Goal: Information Seeking & Learning: Learn about a topic

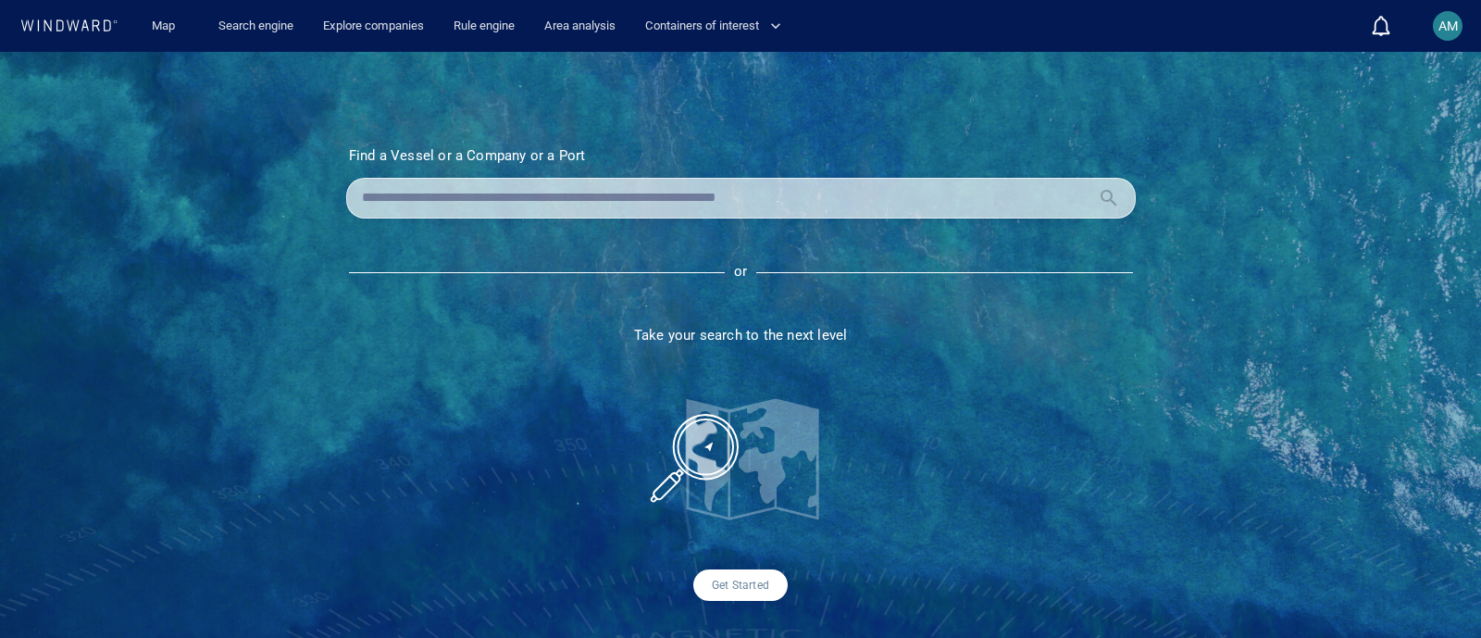
click at [567, 192] on input "text" at bounding box center [726, 198] width 728 height 28
click at [255, 20] on link "Search engine" at bounding box center [256, 26] width 90 height 32
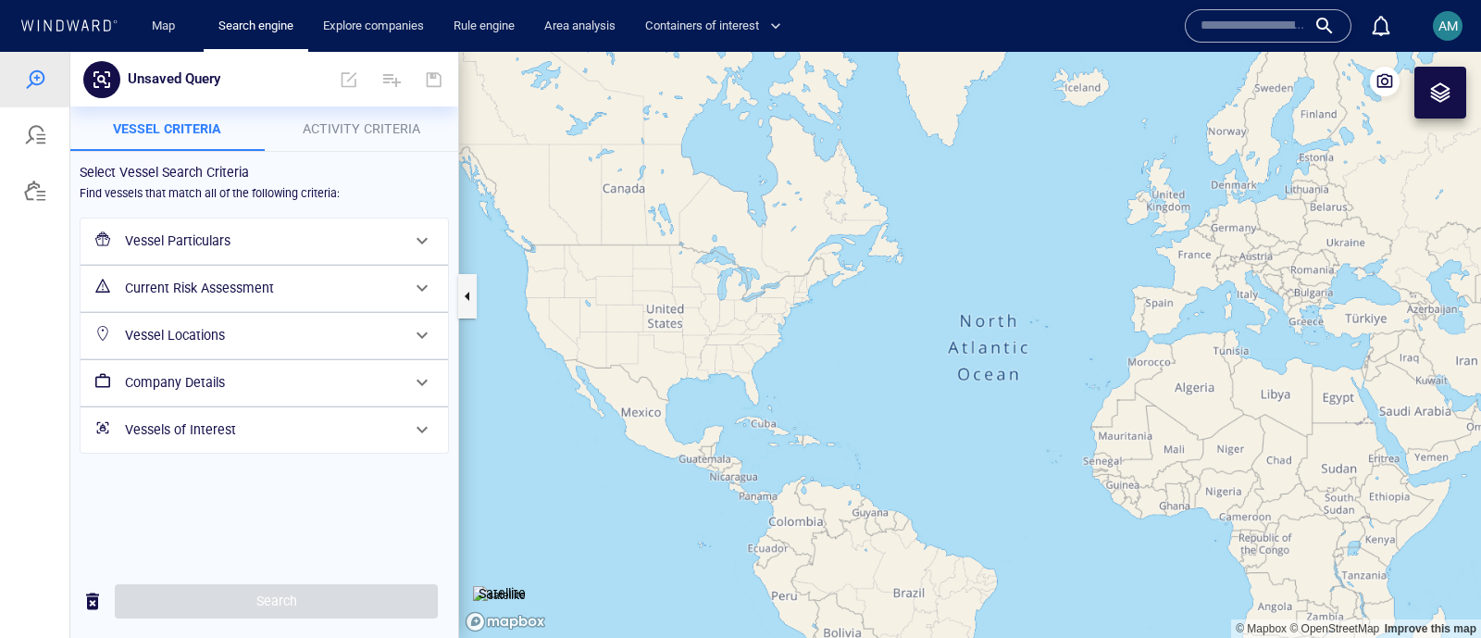
click at [1250, 20] on input "text" at bounding box center [1254, 26] width 106 height 28
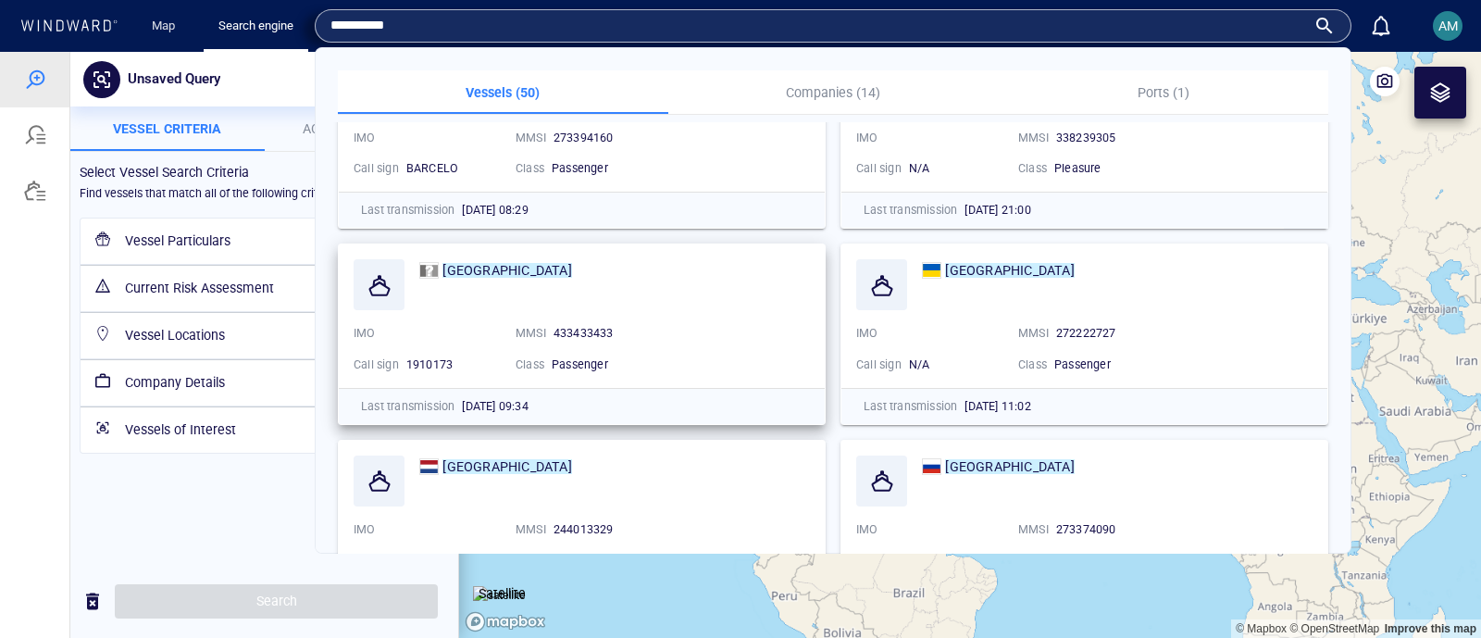
scroll to position [347, 0]
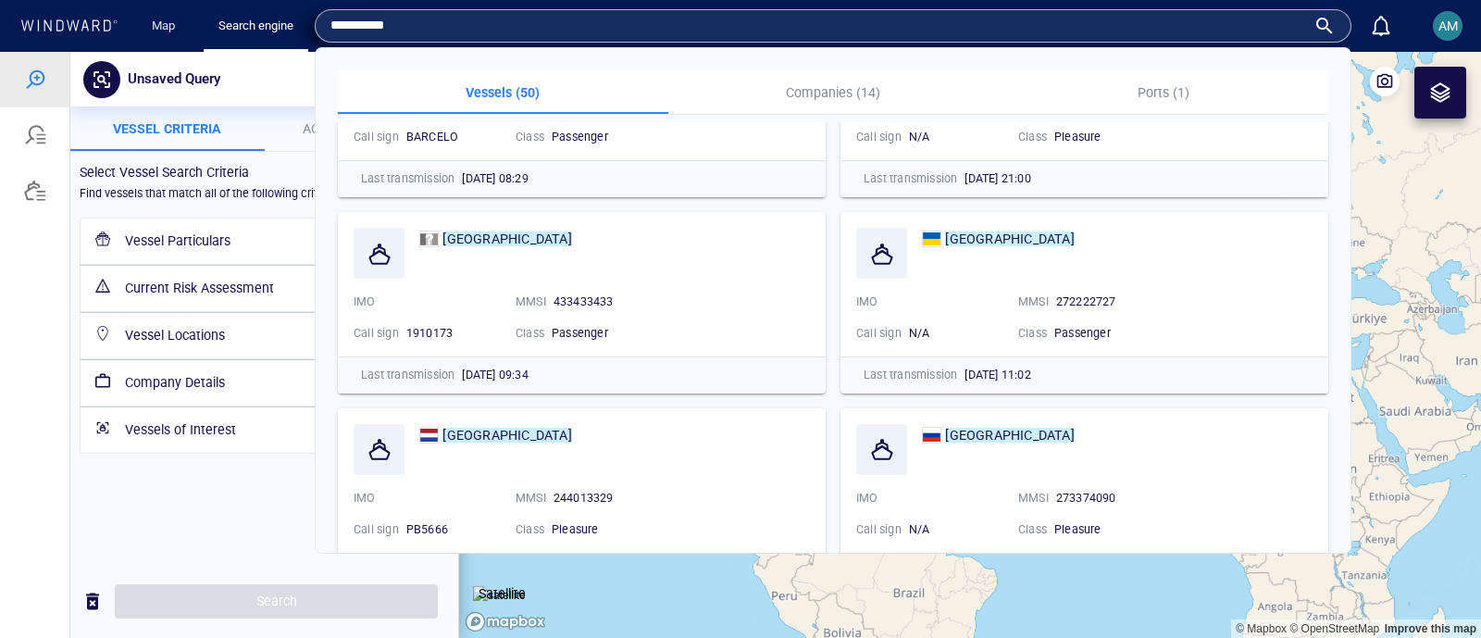
type input "*********"
click at [435, 22] on input "*********" at bounding box center [818, 26] width 976 height 28
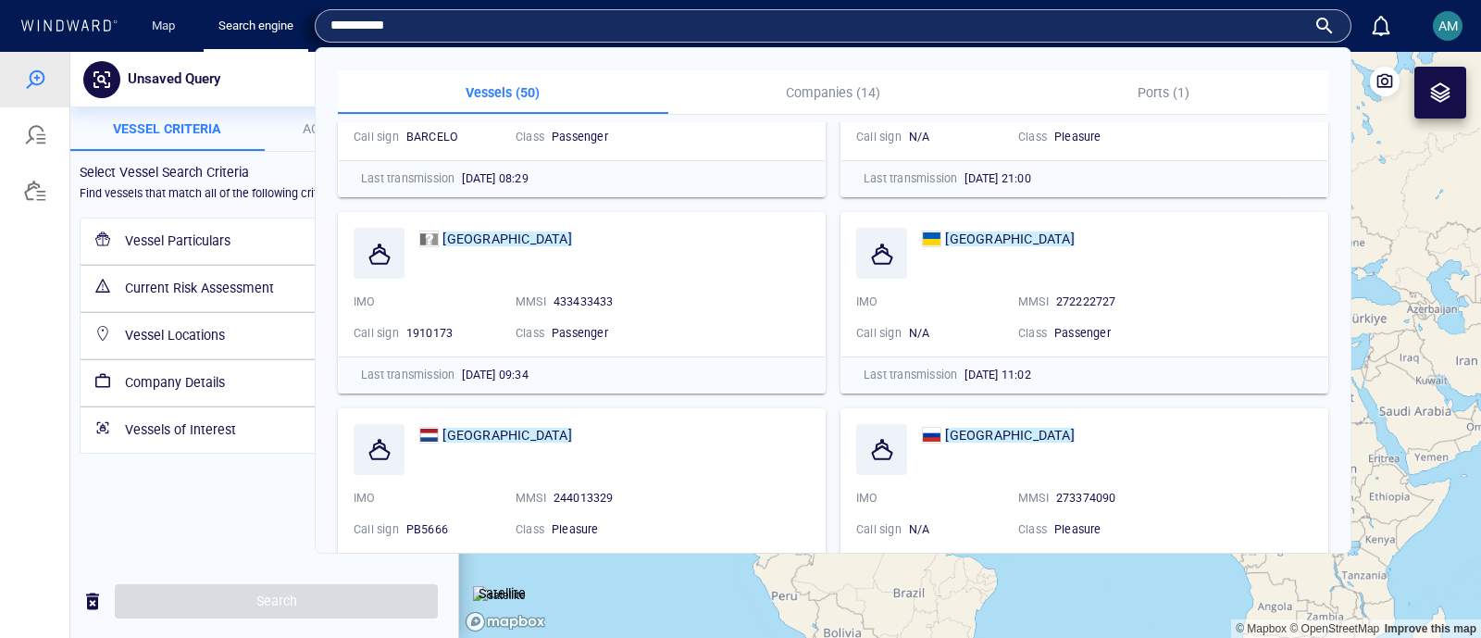
paste input "text"
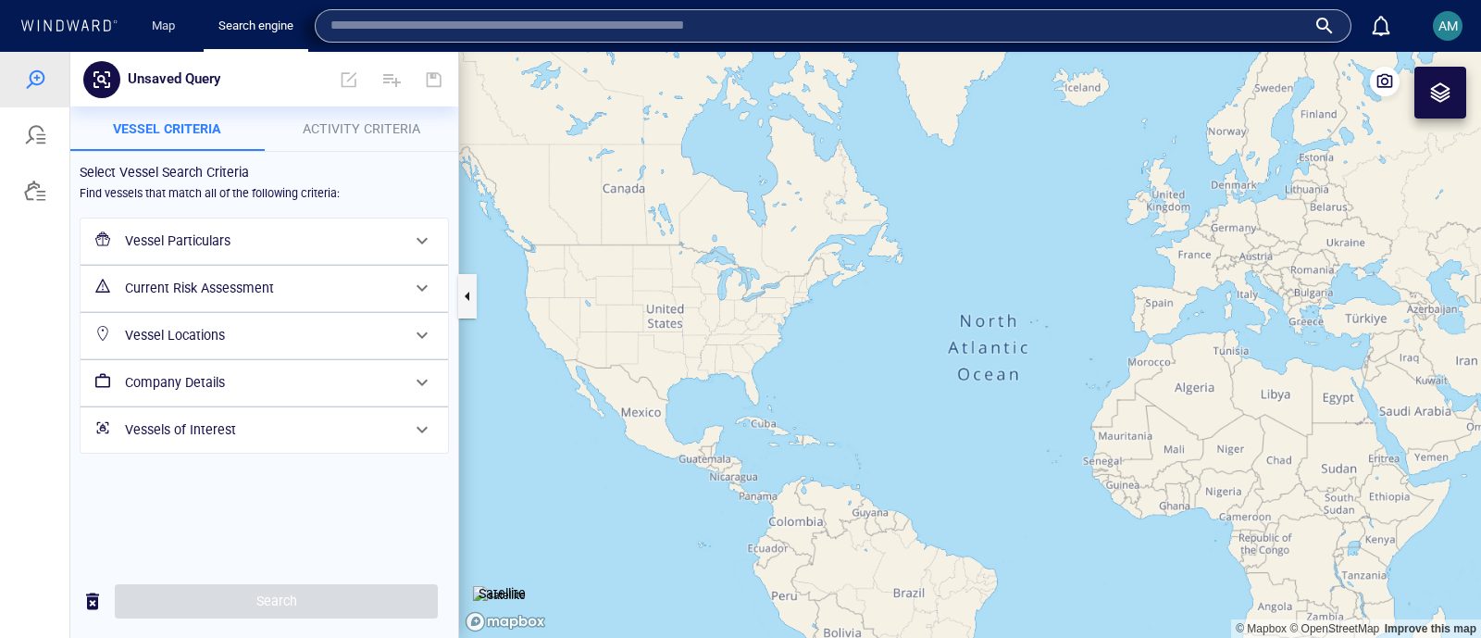
paste input "text"
paste input "*******"
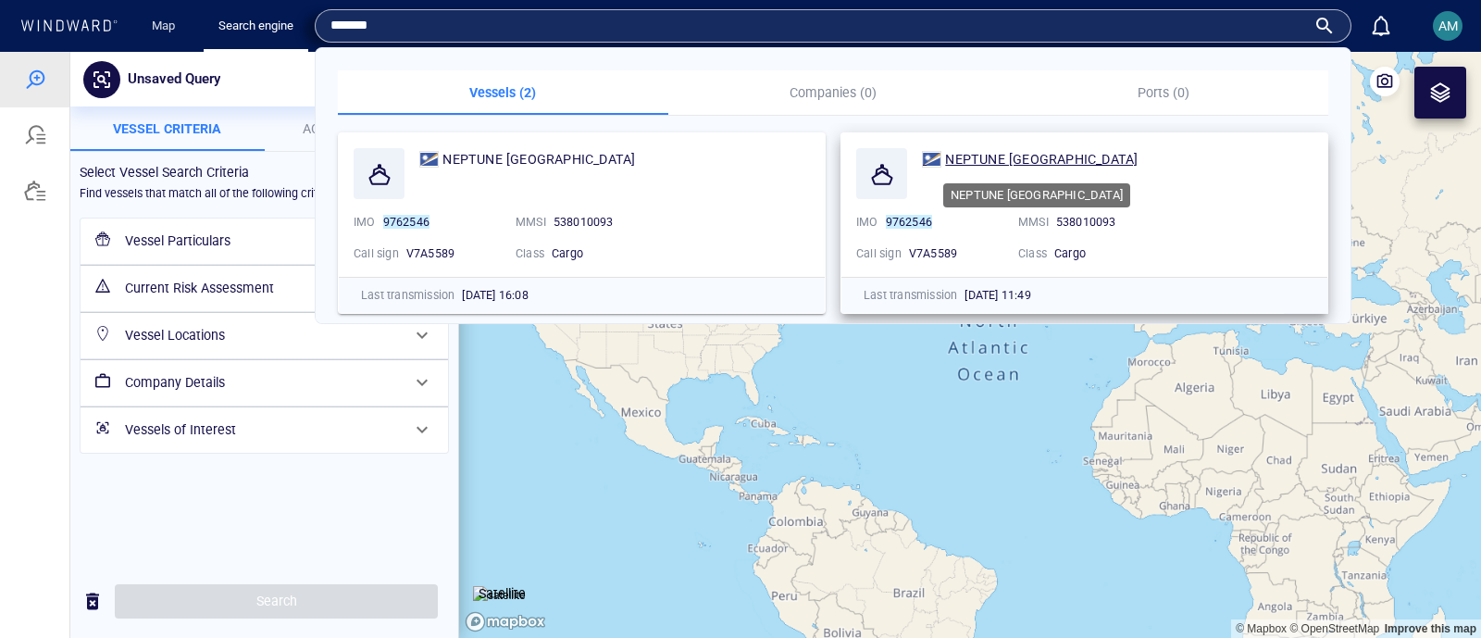
type input "*******"
click at [1038, 150] on div "NEPTUNE [GEOGRAPHIC_DATA]" at bounding box center [1041, 159] width 193 height 22
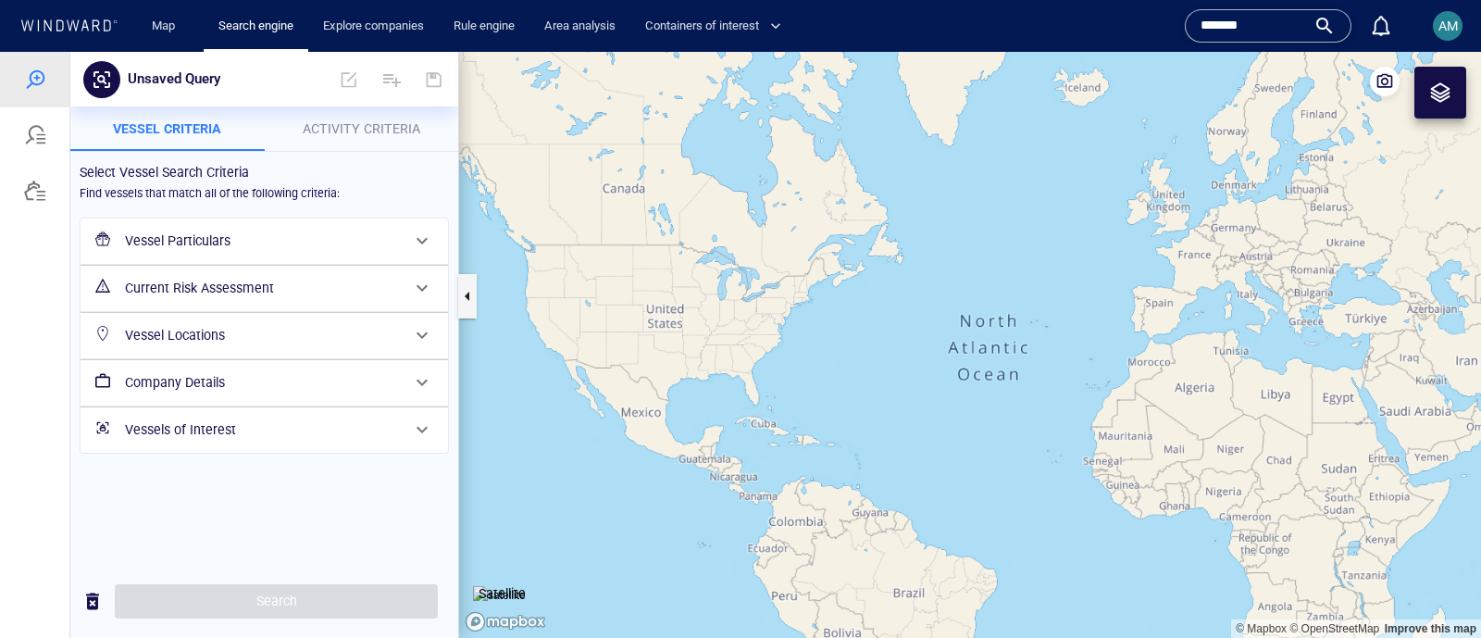
click at [1279, 34] on input "*******" at bounding box center [1254, 26] width 106 height 28
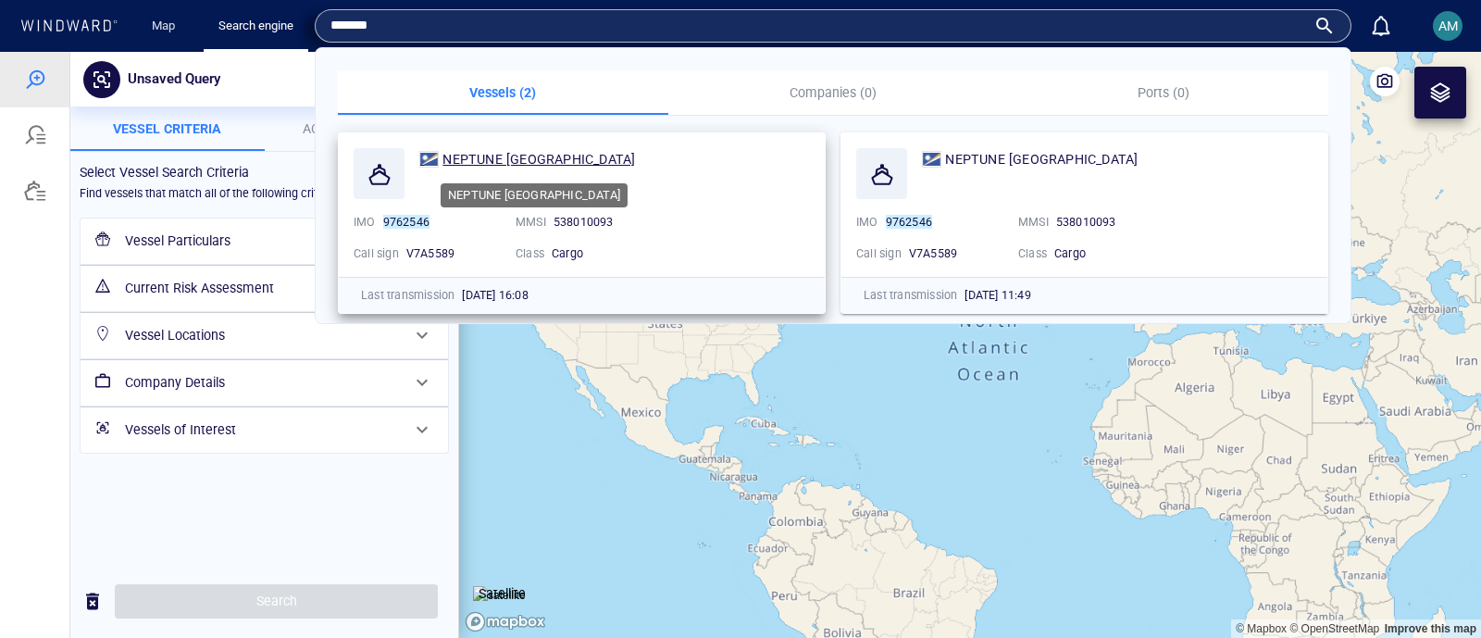
click at [498, 157] on span "NEPTUNE [GEOGRAPHIC_DATA]" at bounding box center [538, 159] width 193 height 15
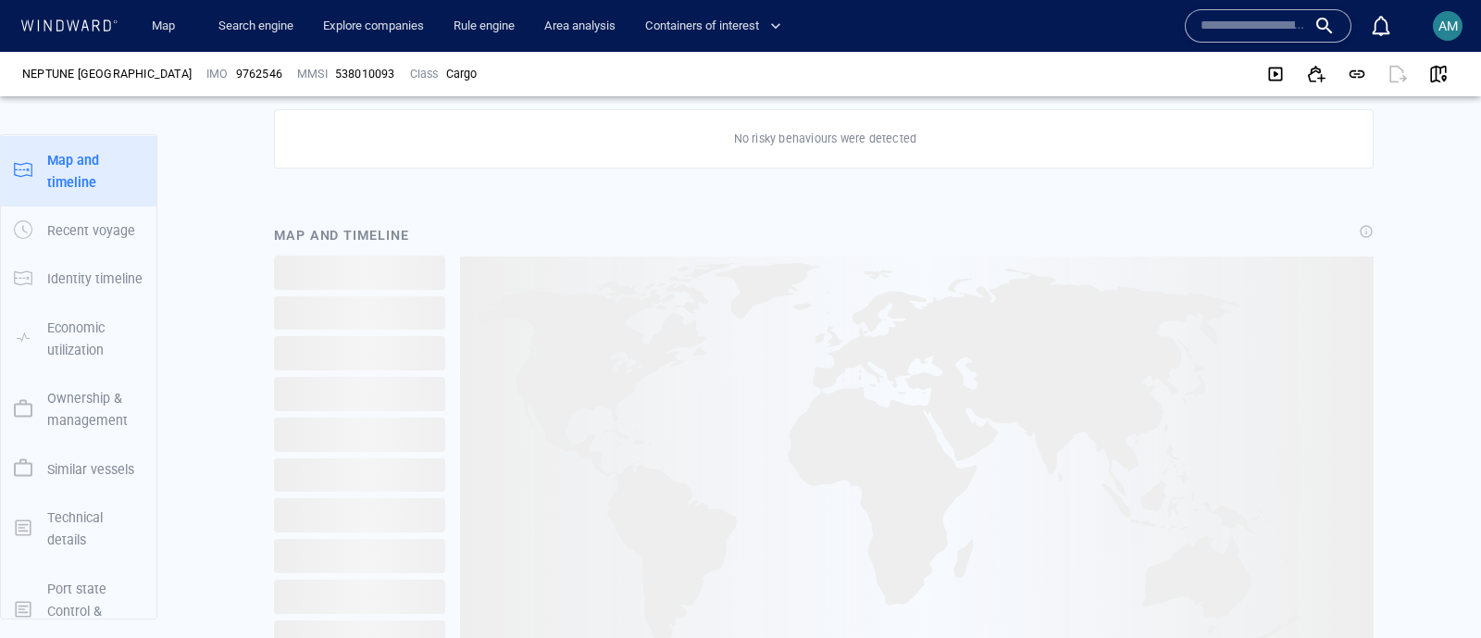
scroll to position [1041, 0]
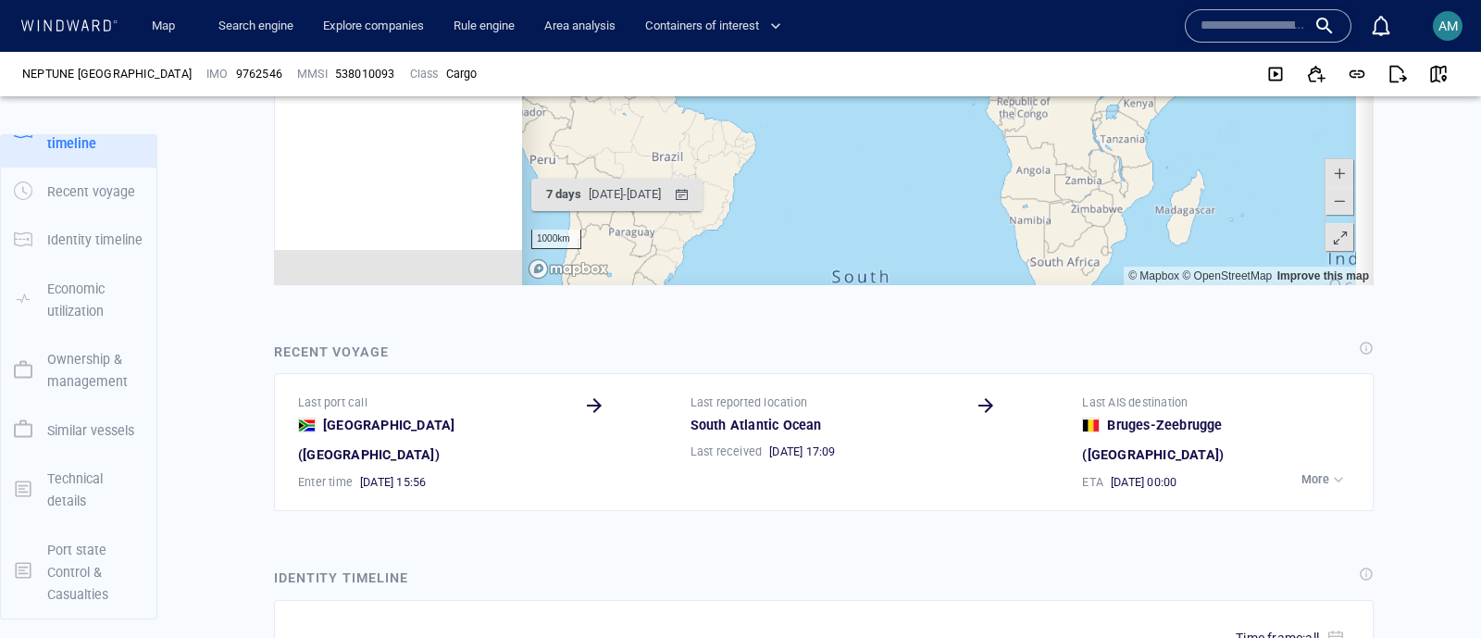
scroll to position [238, 0]
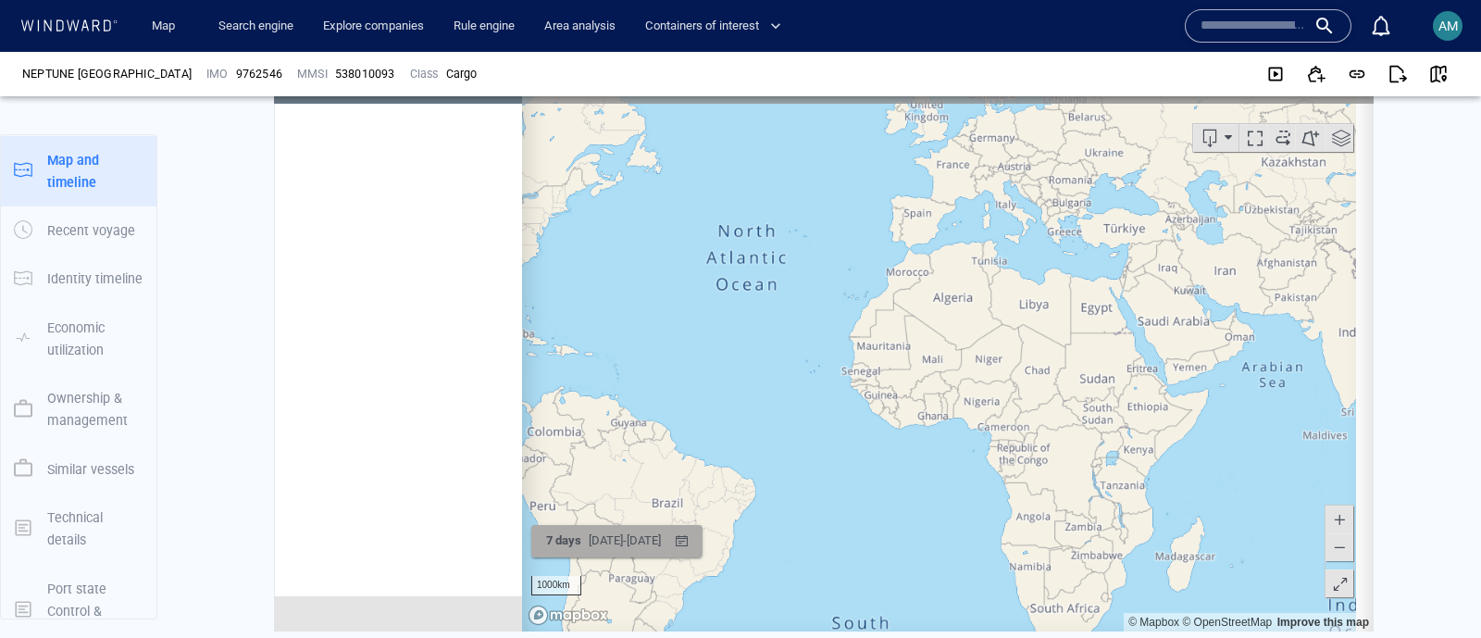
click at [665, 542] on div "30/08/2025 - 06/09/2025" at bounding box center [625, 540] width 80 height 29
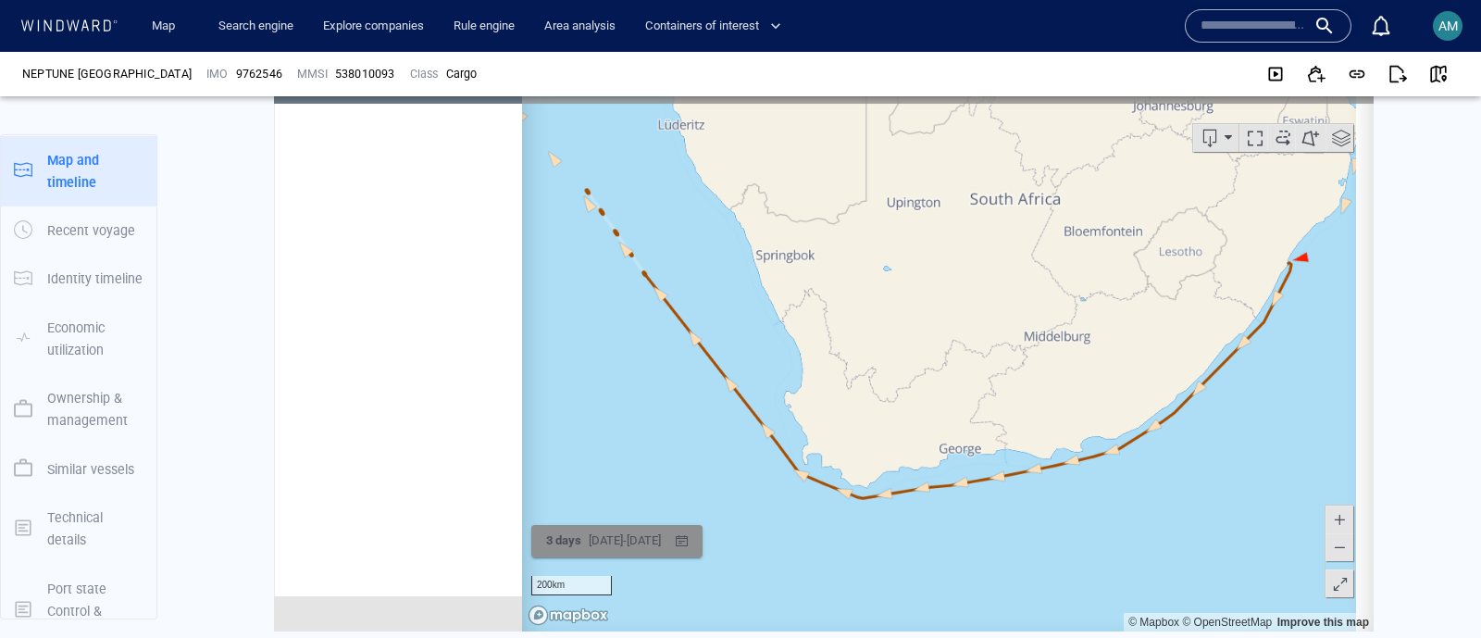
click at [665, 546] on div "02/09/2025 - 06/09/2025" at bounding box center [625, 540] width 80 height 29
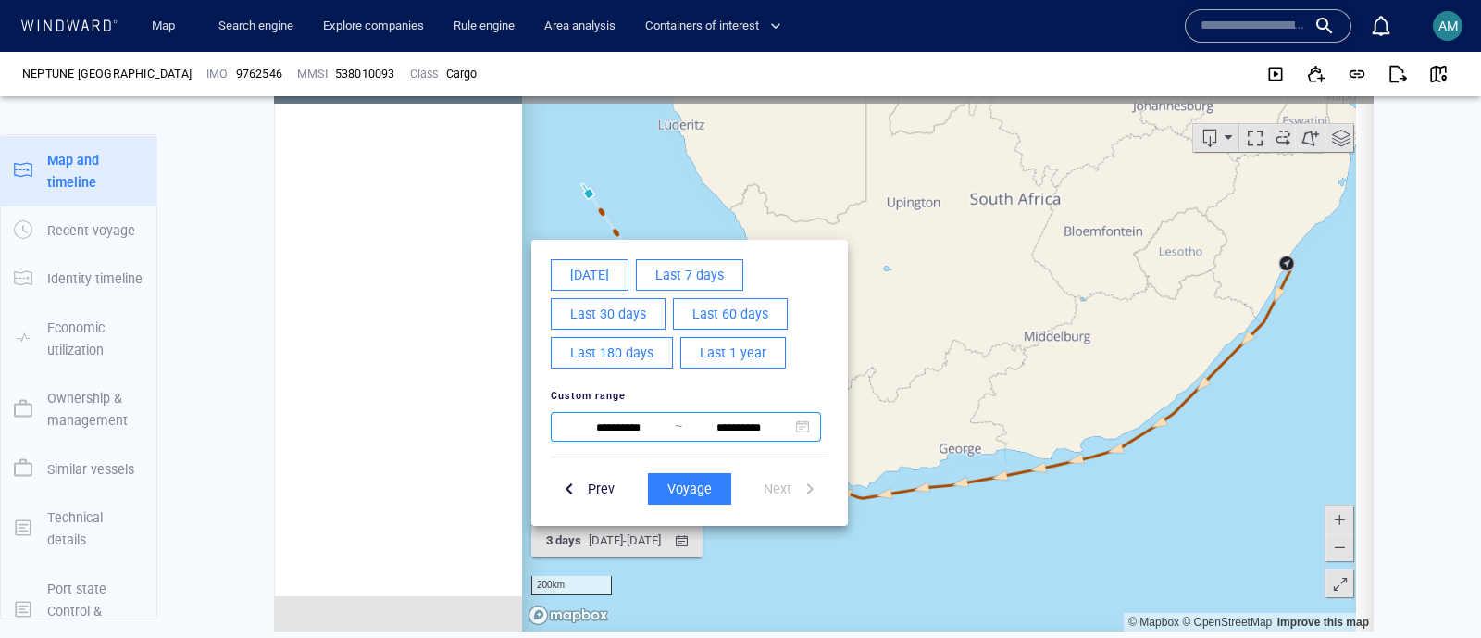
click at [600, 428] on input "**********" at bounding box center [618, 427] width 113 height 22
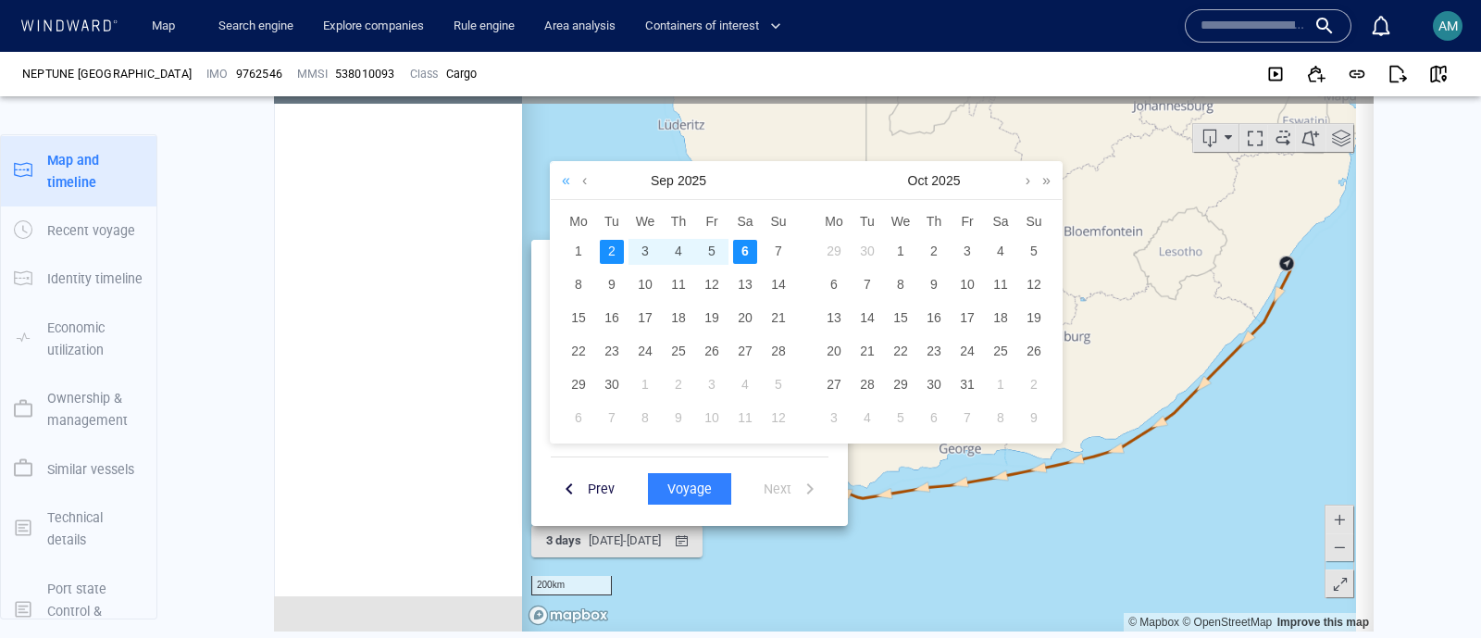
click at [560, 177] on link at bounding box center [566, 179] width 18 height 37
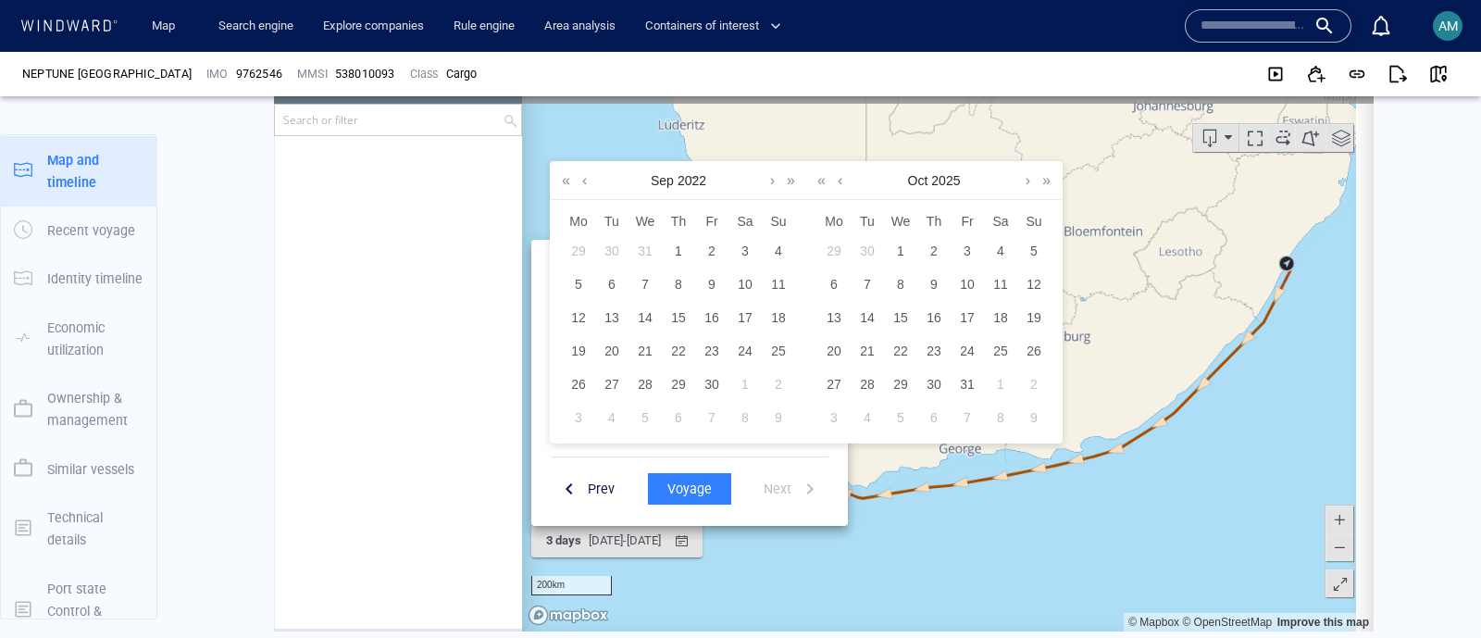
scroll to position [137882, 0]
click at [586, 180] on link at bounding box center [585, 179] width 14 height 37
click at [638, 382] on div "27" at bounding box center [645, 384] width 24 height 24
click at [674, 379] on div "28" at bounding box center [678, 384] width 24 height 24
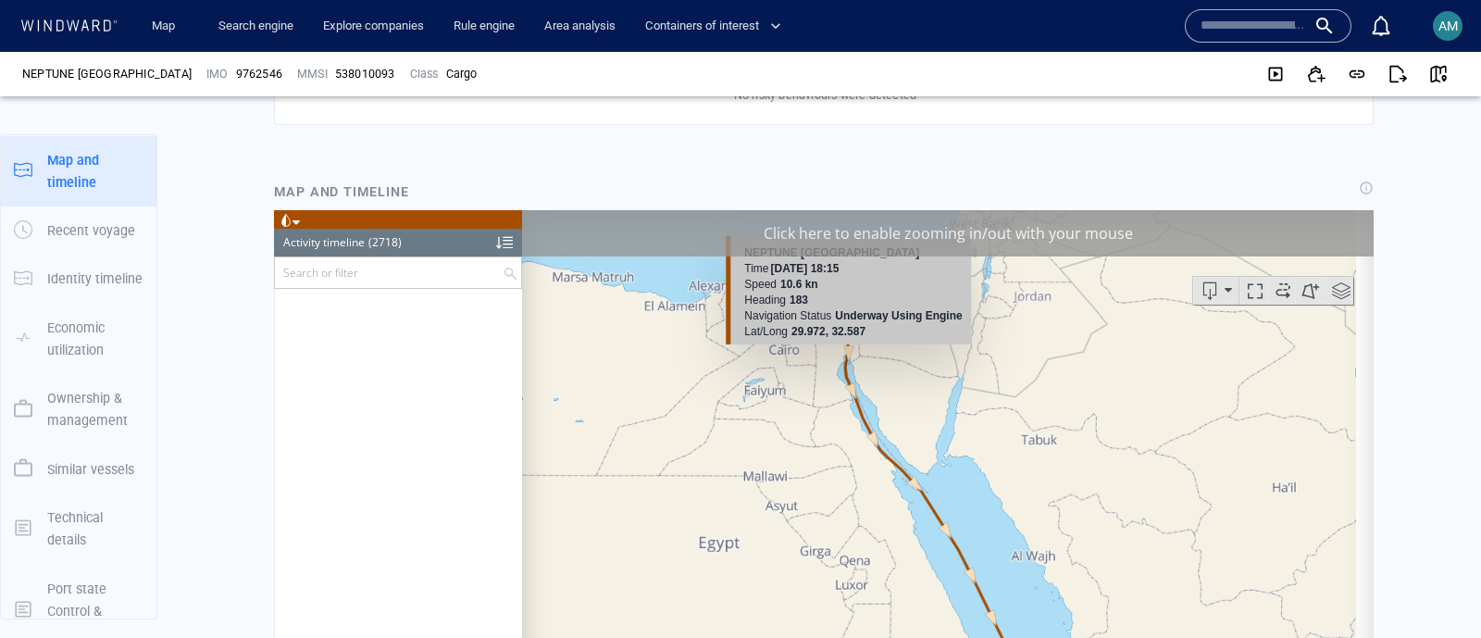
scroll to position [1157, 0]
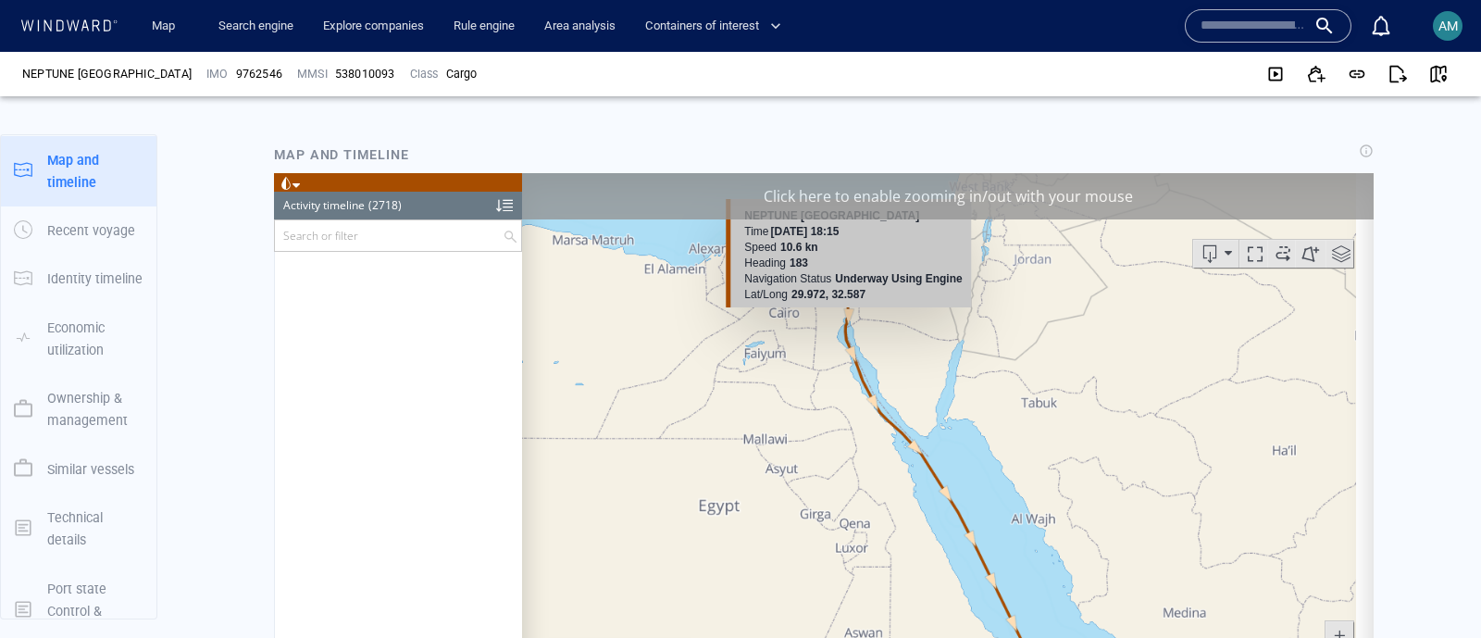
click at [862, 191] on div "Click here to enable zooming in/out with your mouse" at bounding box center [948, 195] width 852 height 46
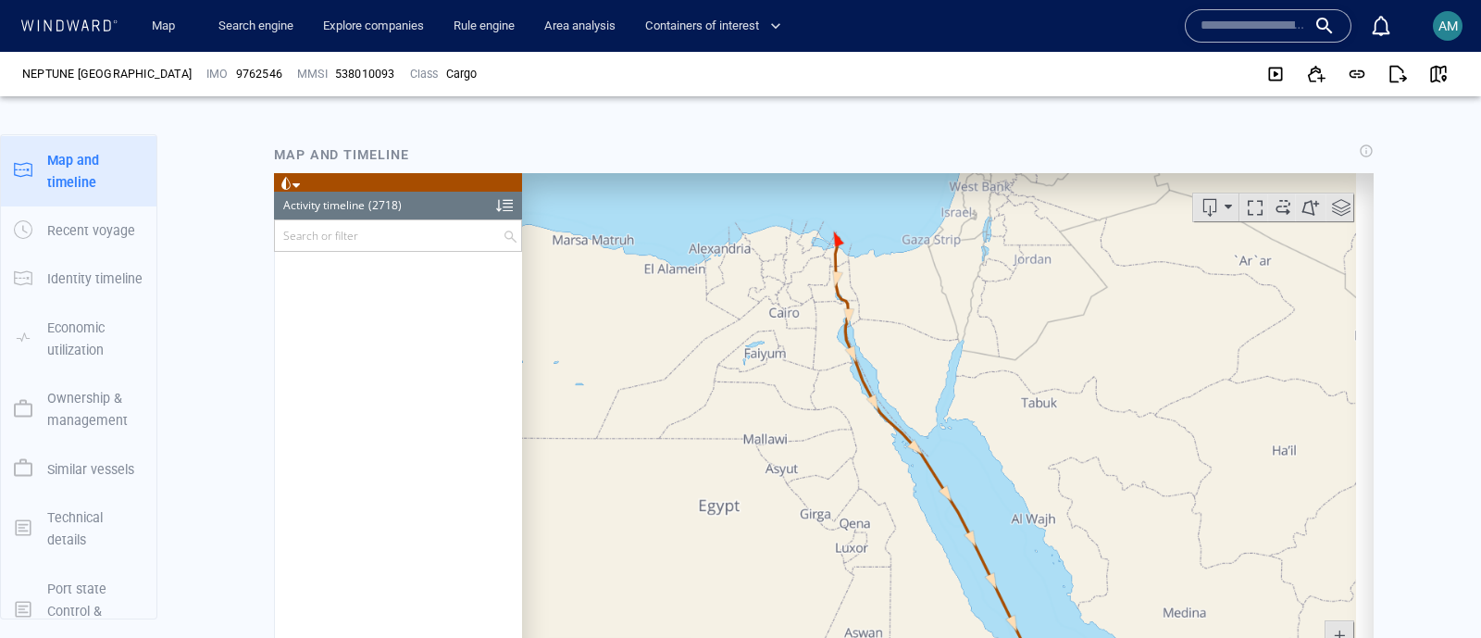
click at [1328, 212] on span at bounding box center [1341, 207] width 28 height 28
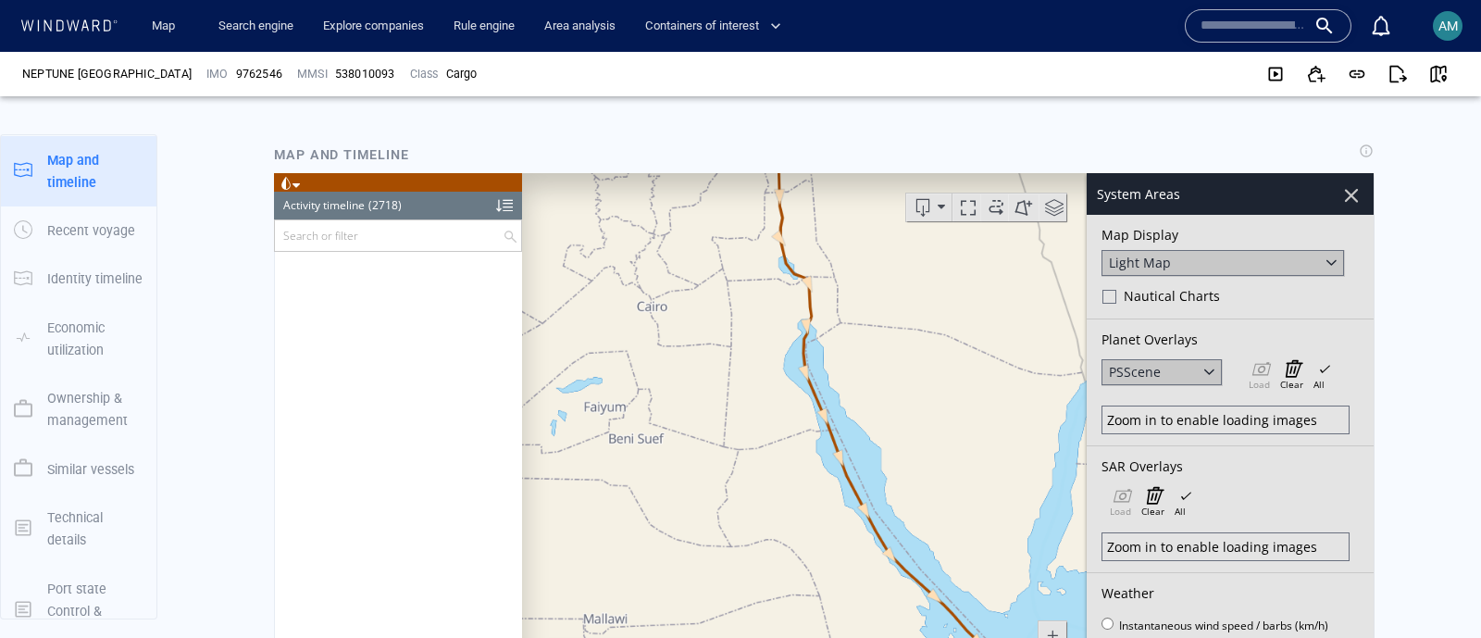
drag, startPoint x: 827, startPoint y: 315, endPoint x: 871, endPoint y: 429, distance: 123.1
click at [871, 429] on canvas "Map" at bounding box center [939, 459] width 834 height 574
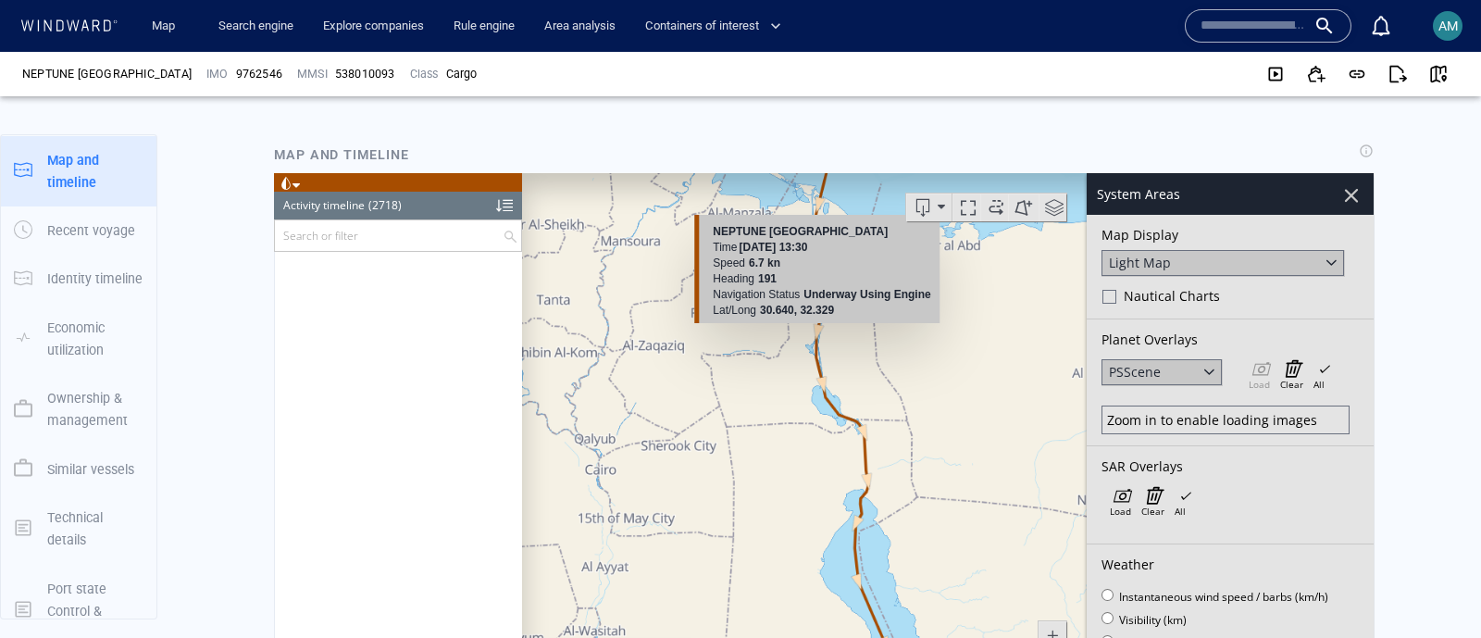
click at [819, 331] on canvas "Map" at bounding box center [939, 459] width 834 height 574
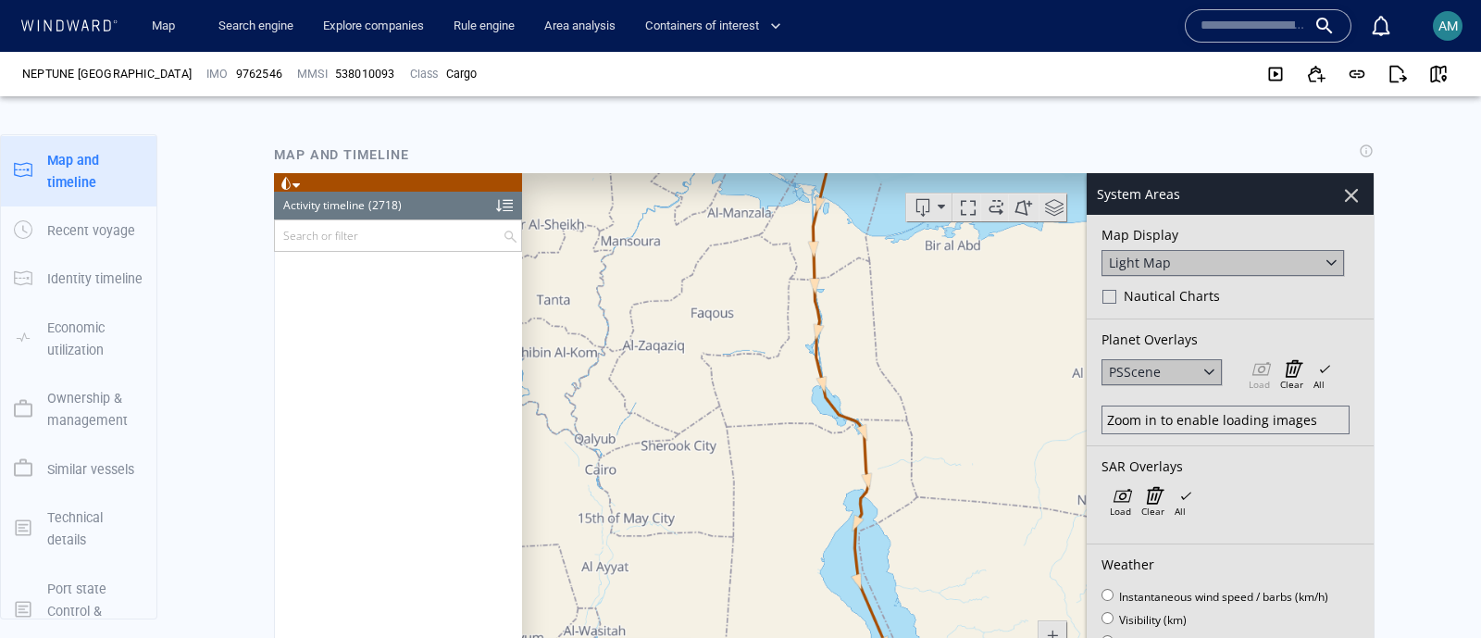
scroll to position [5752, 0]
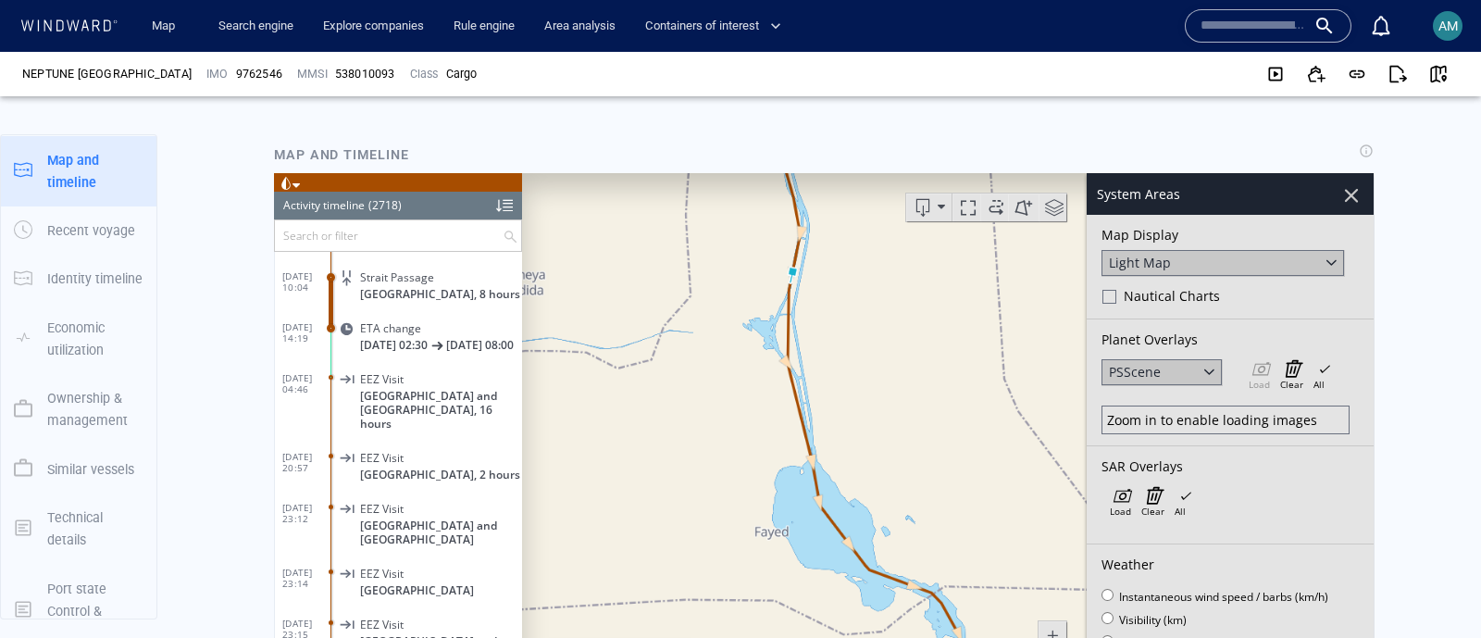
drag, startPoint x: 887, startPoint y: 221, endPoint x: 935, endPoint y: 370, distance: 156.6
click at [935, 370] on canvas "Map" at bounding box center [939, 459] width 834 height 574
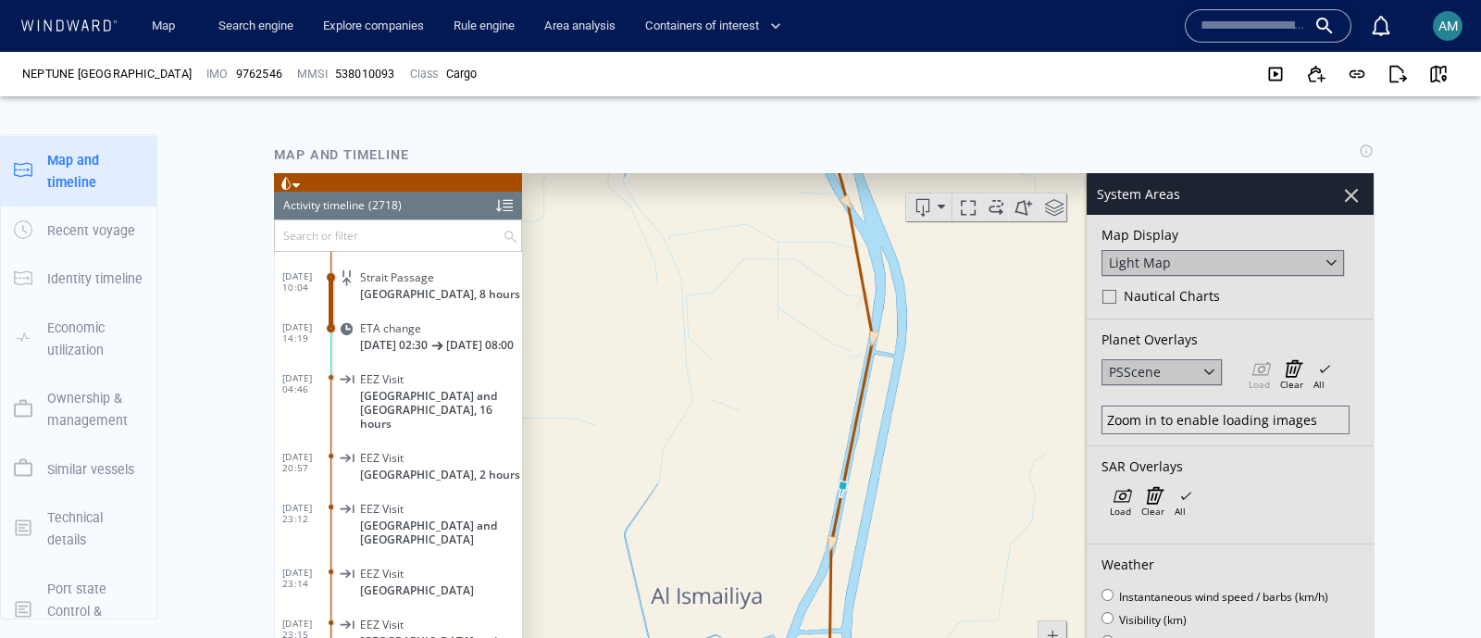
drag, startPoint x: 890, startPoint y: 342, endPoint x: 957, endPoint y: 525, distance: 194.1
click at [957, 525] on canvas "Map" at bounding box center [939, 459] width 834 height 574
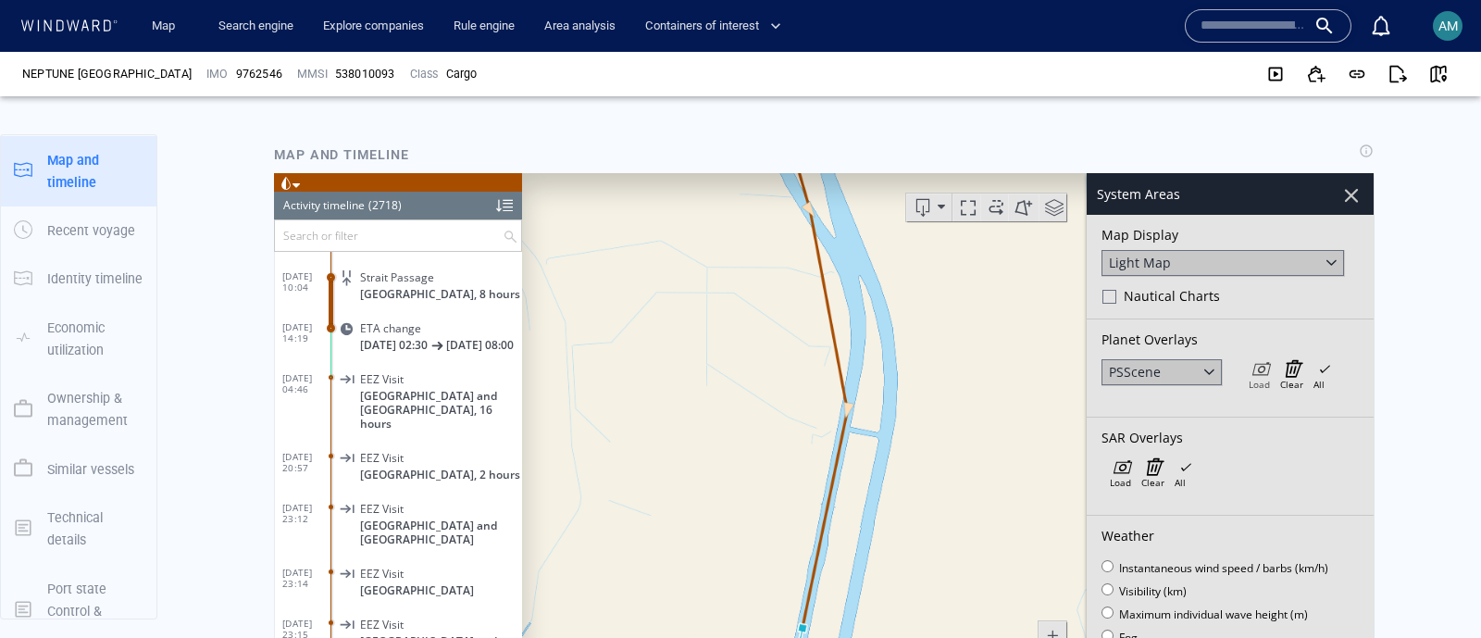
click at [1249, 363] on icon at bounding box center [1259, 367] width 21 height 19
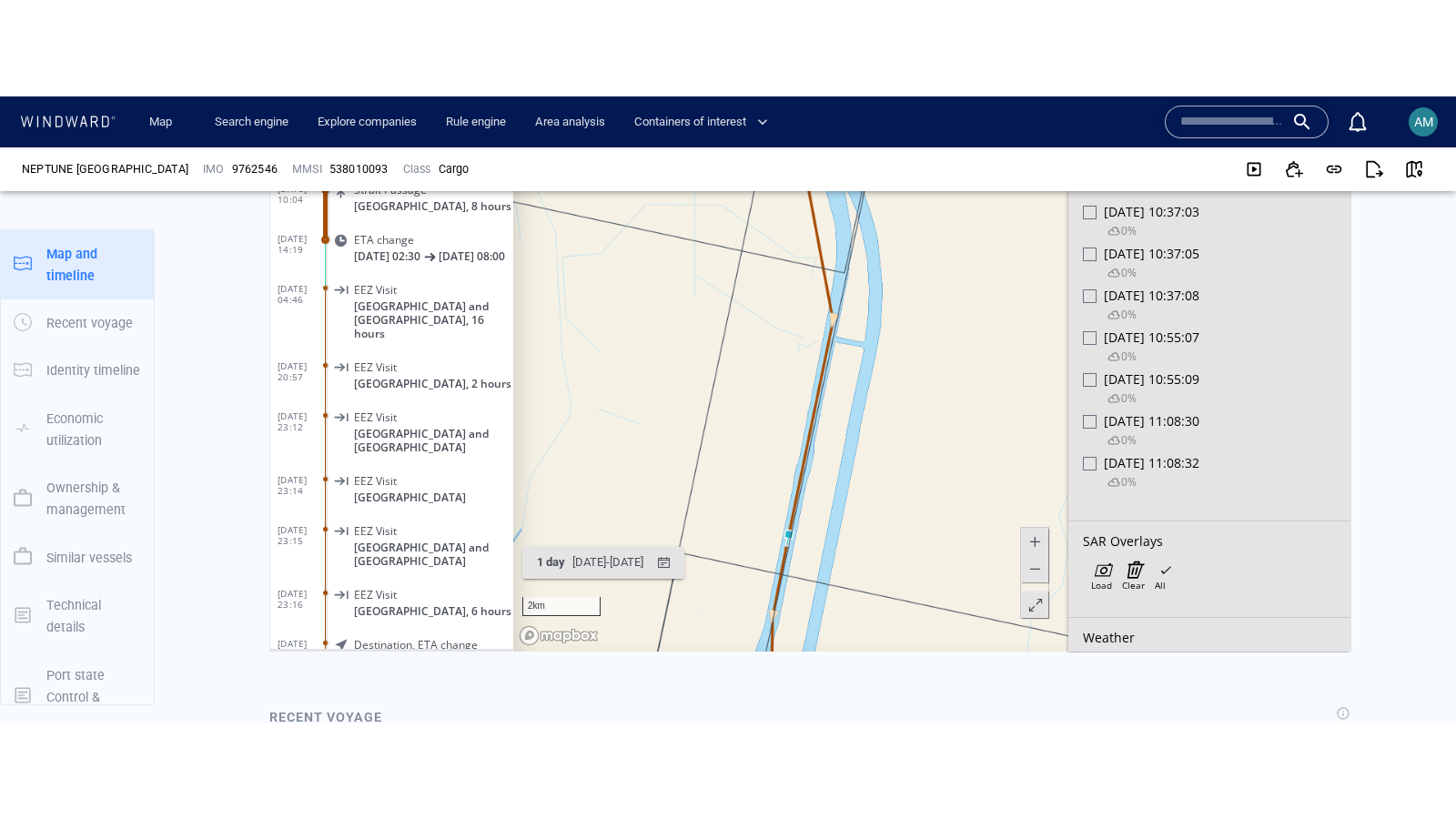
scroll to position [1252, 0]
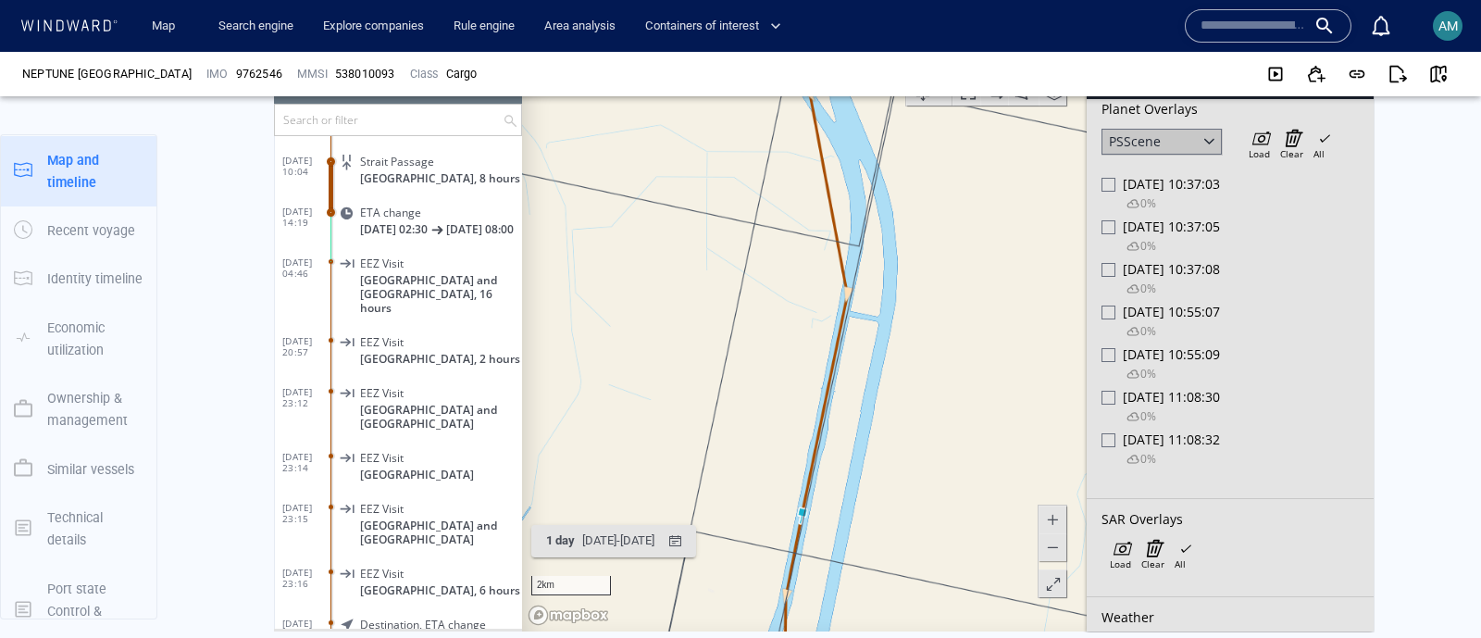
click at [1044, 583] on span at bounding box center [1053, 583] width 19 height 28
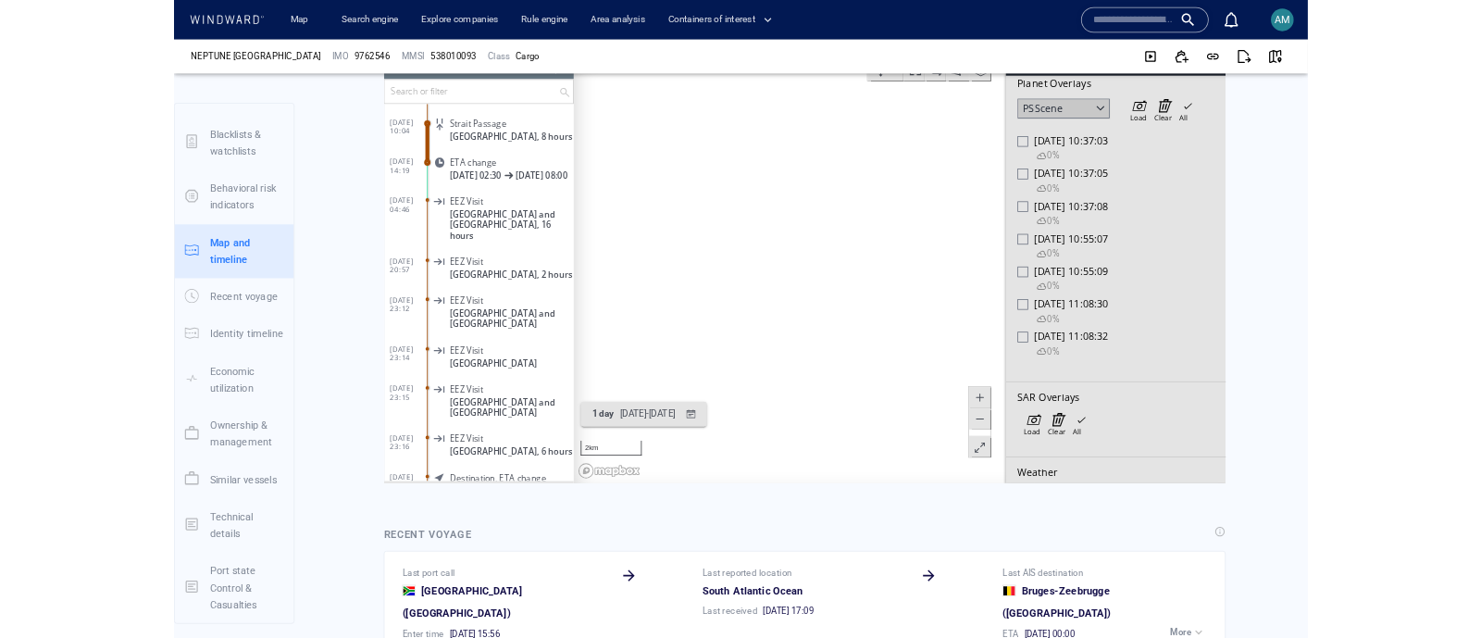
scroll to position [81, 0]
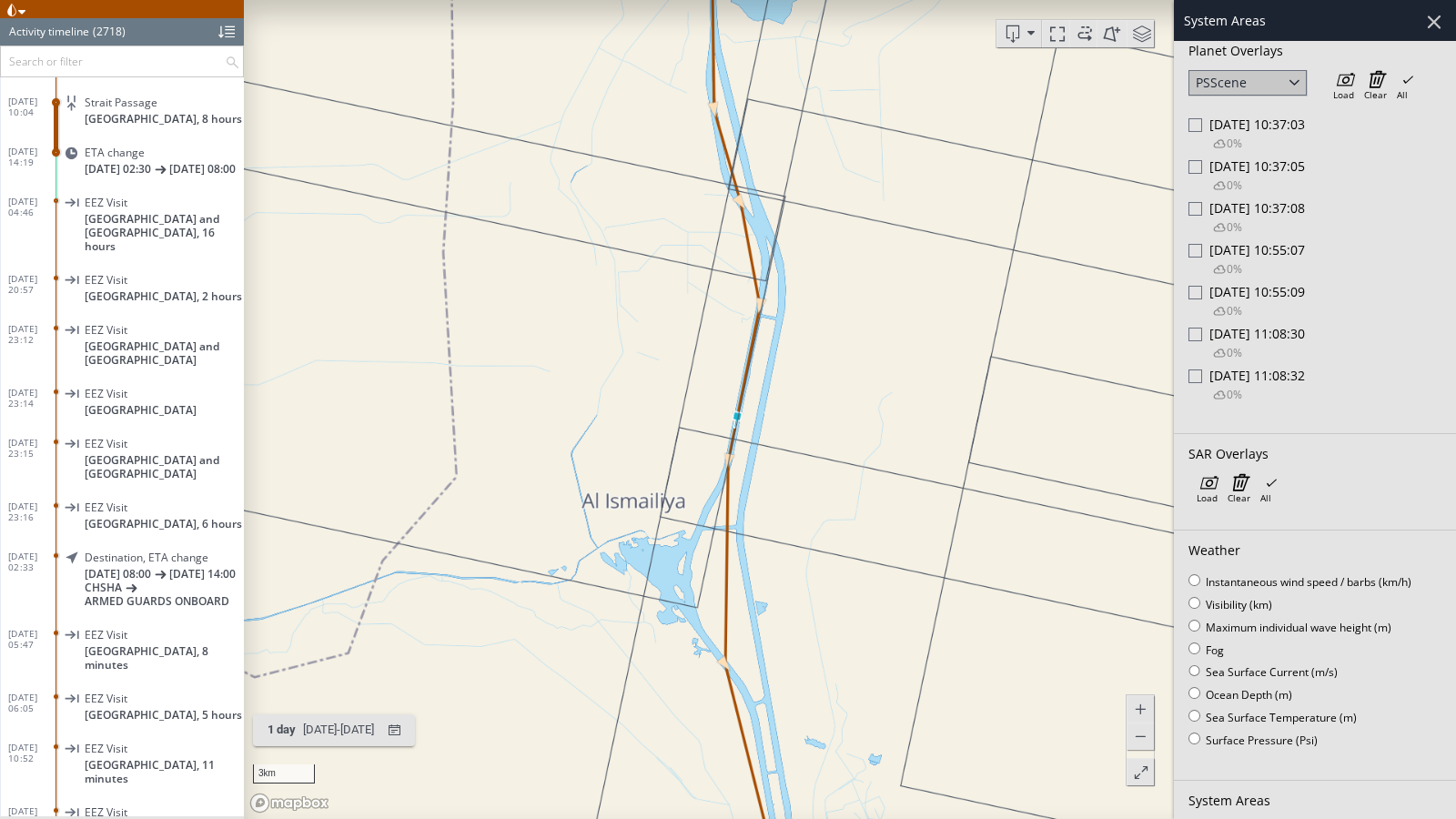
drag, startPoint x: 862, startPoint y: 543, endPoint x: 829, endPoint y: 410, distance: 137.0
click at [829, 410] on canvas "Map" at bounding box center [849, 409] width 1212 height 819
click at [1194, 246] on div at bounding box center [1195, 251] width 14 height 14
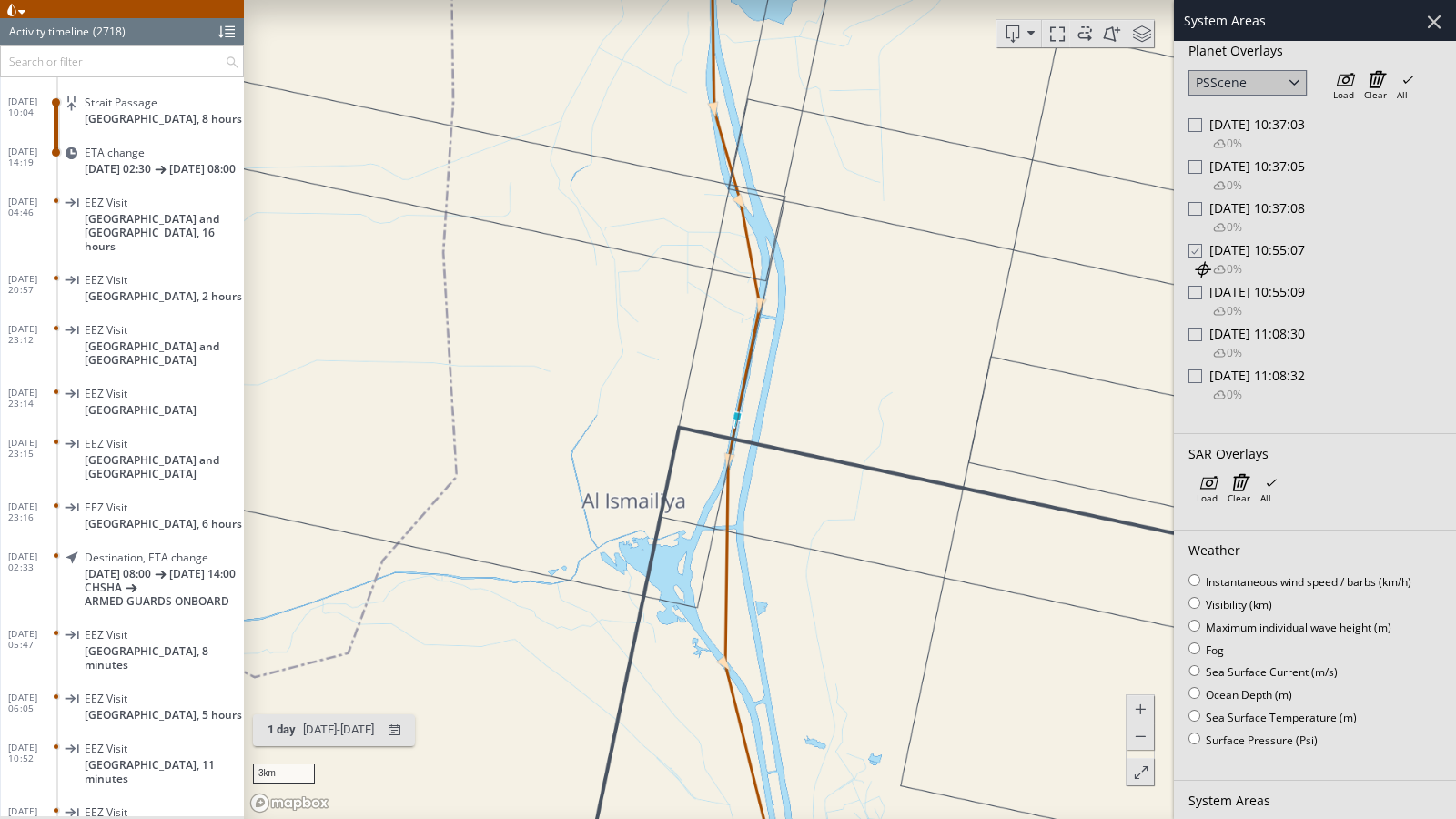
click at [1194, 203] on div at bounding box center [1195, 208] width 14 height 14
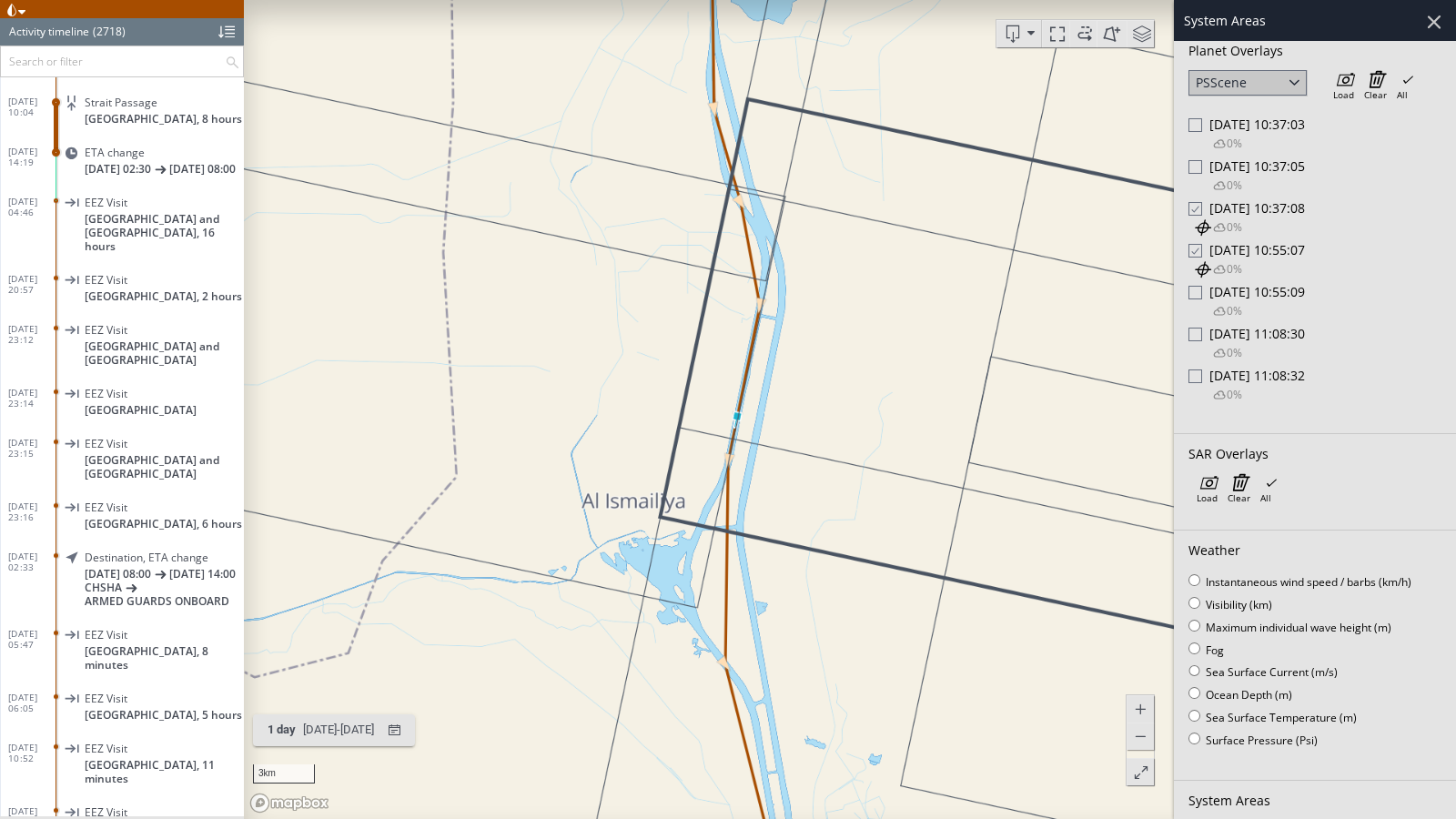
click at [1196, 161] on div at bounding box center [1195, 167] width 14 height 14
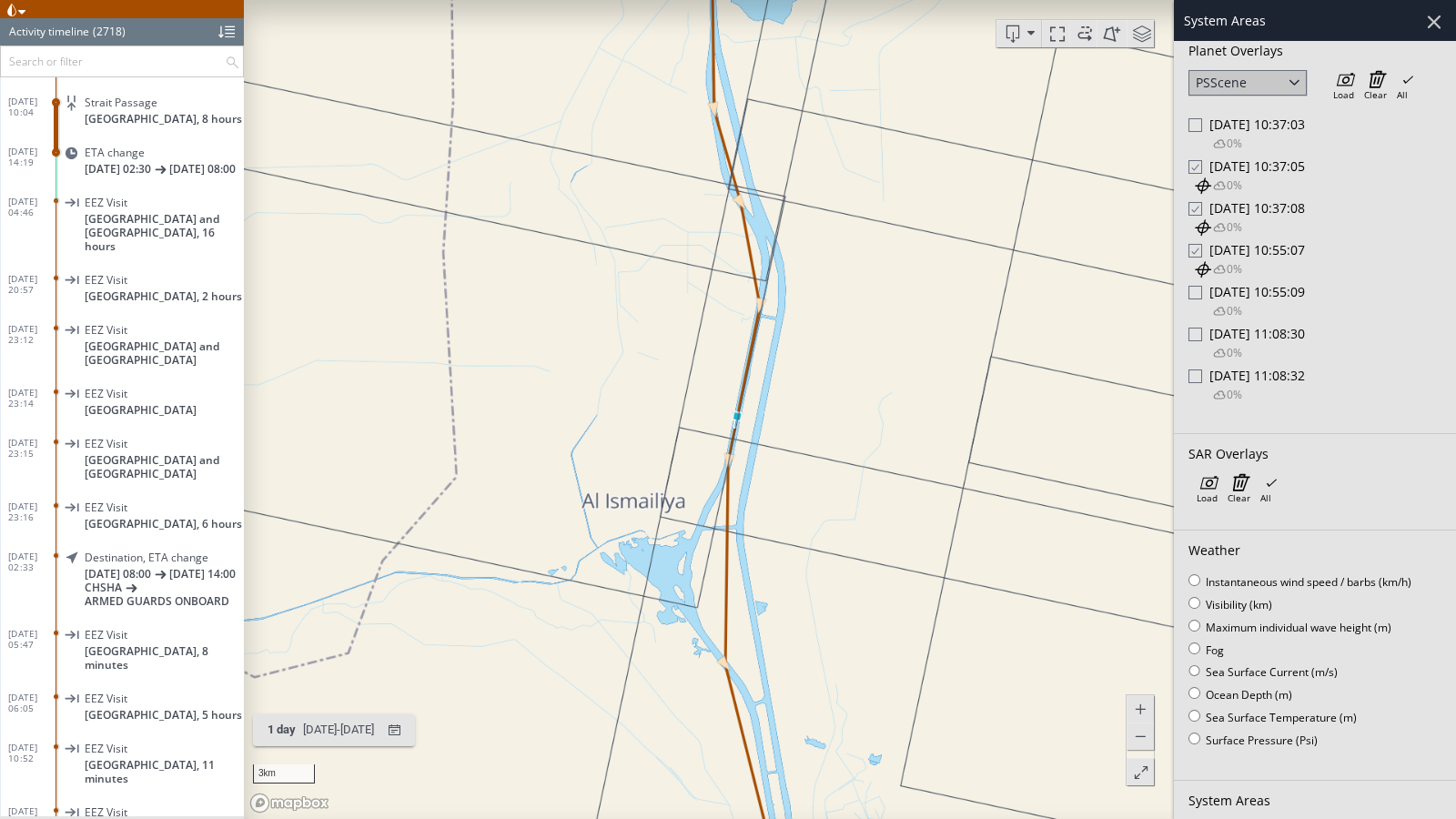
click at [1265, 75] on div "PSScene" at bounding box center [1248, 83] width 118 height 26
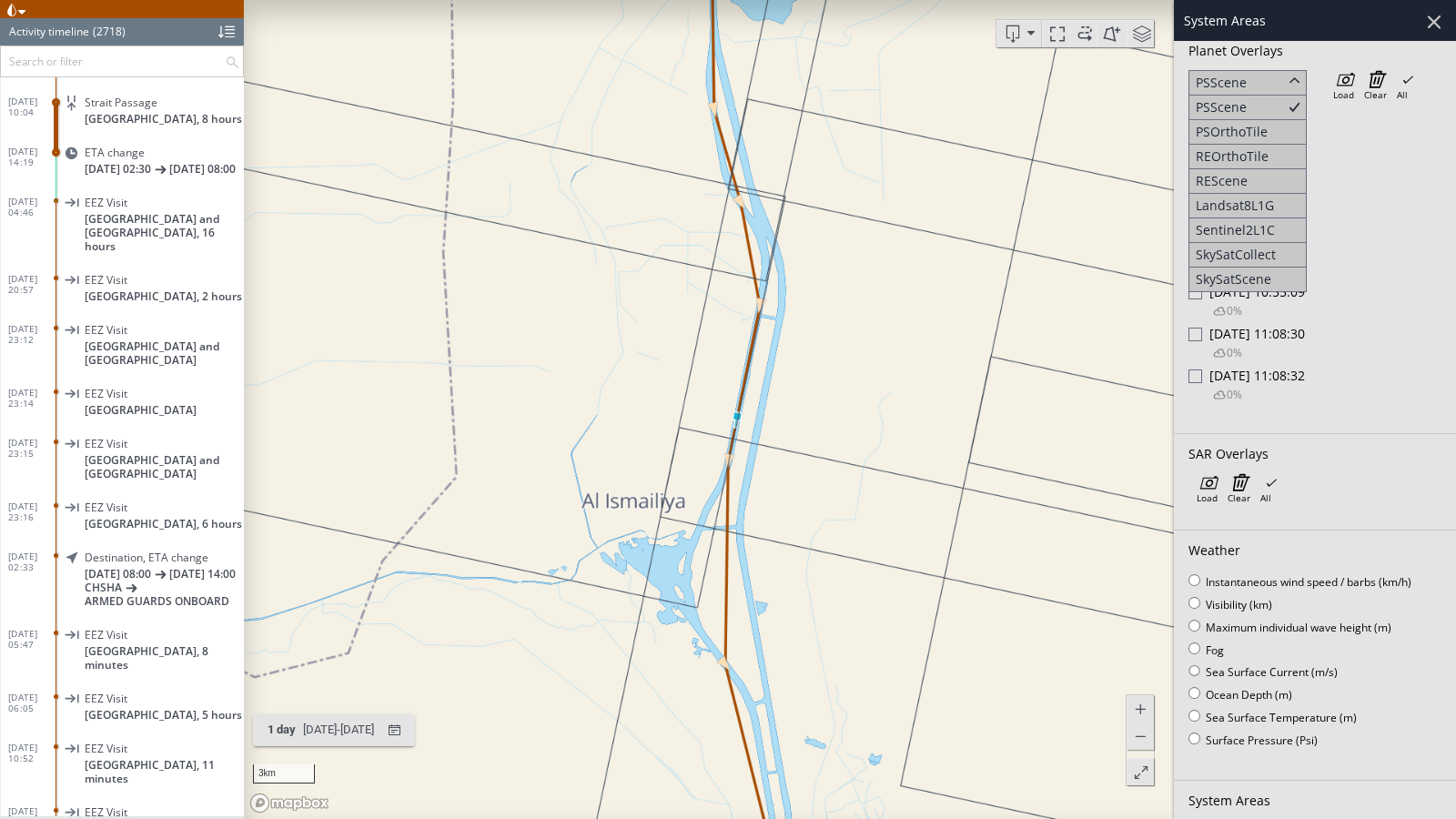
click at [1265, 75] on div "PSScene" at bounding box center [1248, 83] width 118 height 26
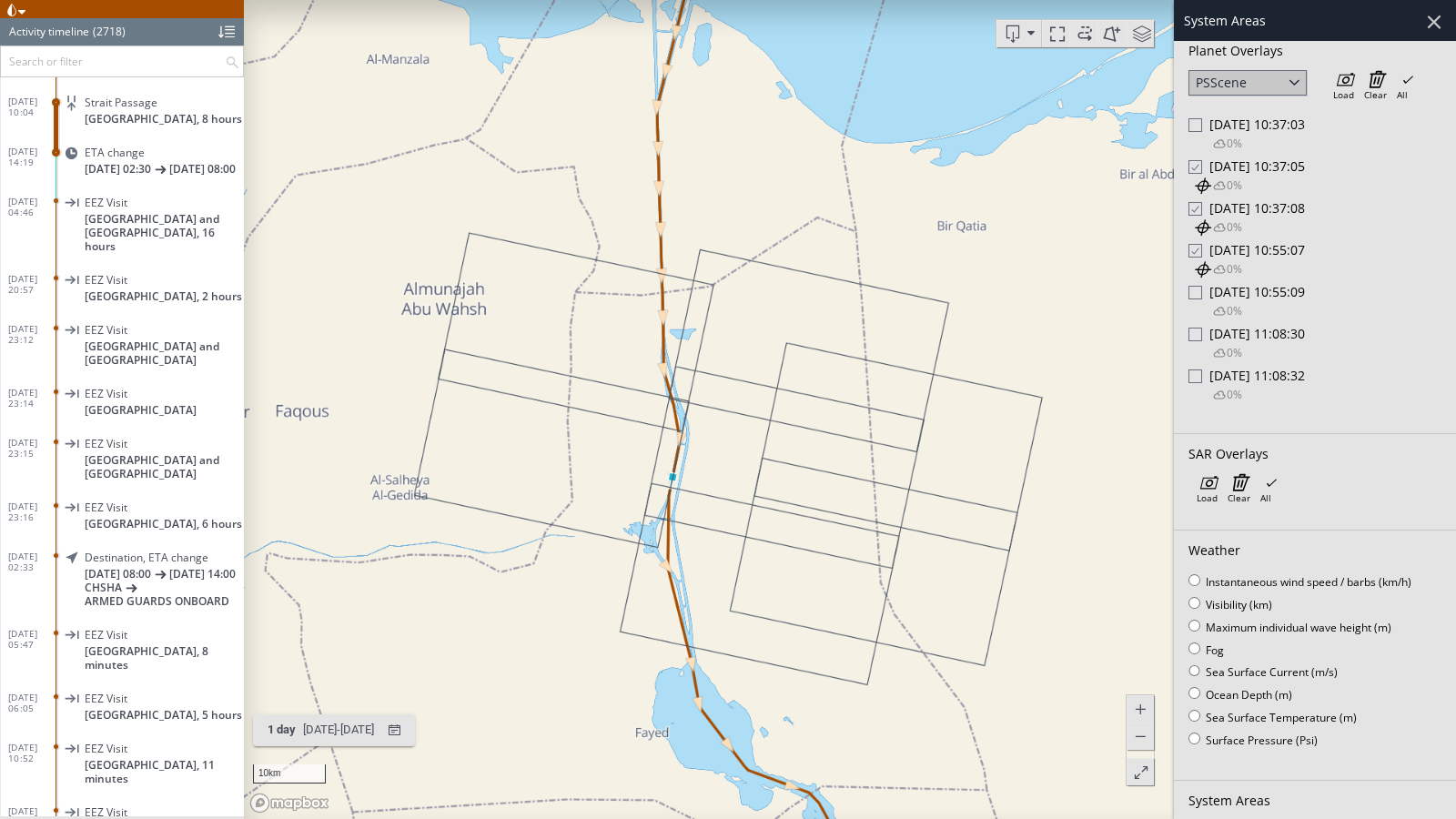
drag, startPoint x: 1019, startPoint y: 200, endPoint x: 763, endPoint y: 422, distance: 338.9
click at [763, 422] on canvas "Map" at bounding box center [849, 409] width 1212 height 819
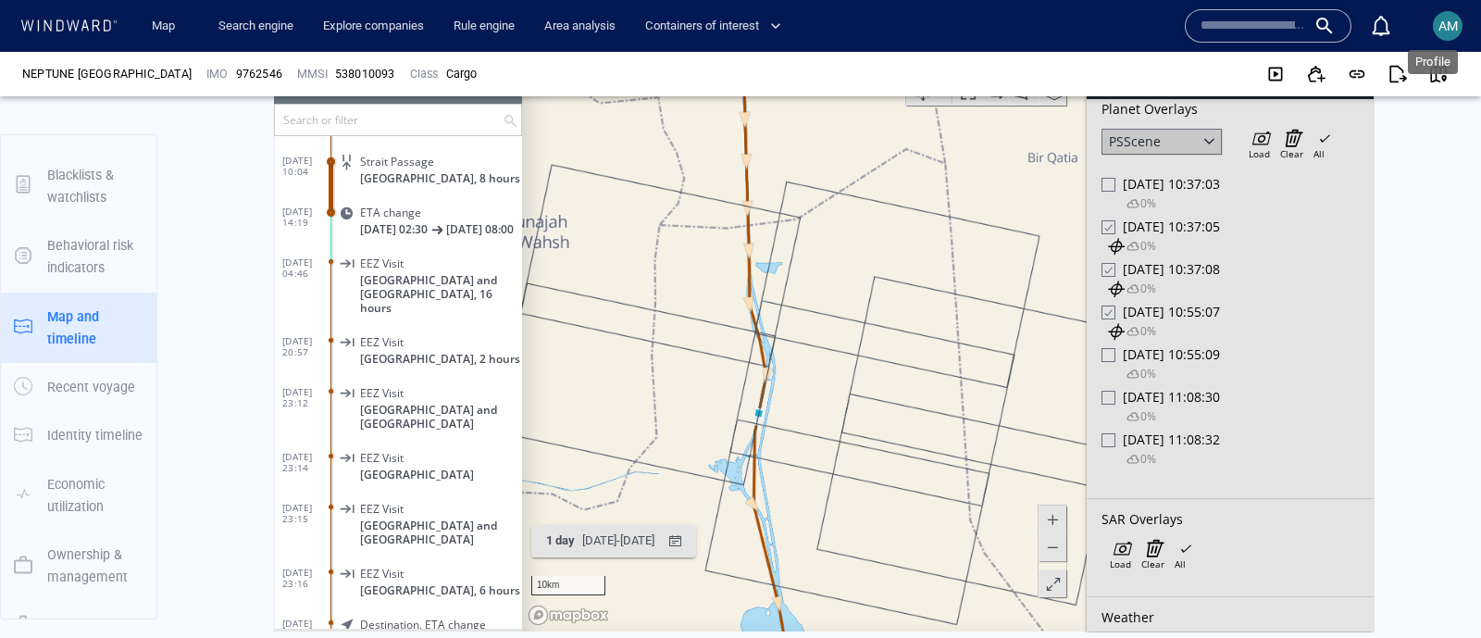
click at [1454, 23] on span "AM" at bounding box center [1447, 26] width 19 height 15
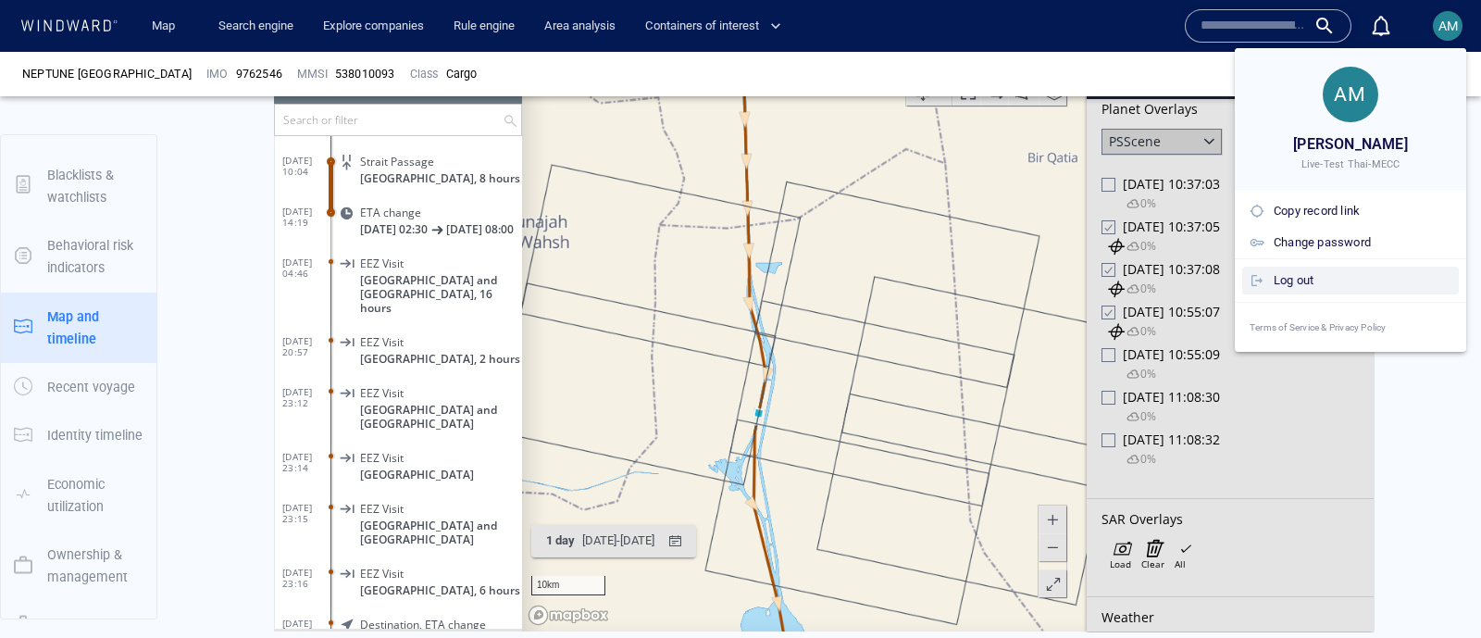
click at [1301, 285] on div "Log out" at bounding box center [1363, 280] width 178 height 20
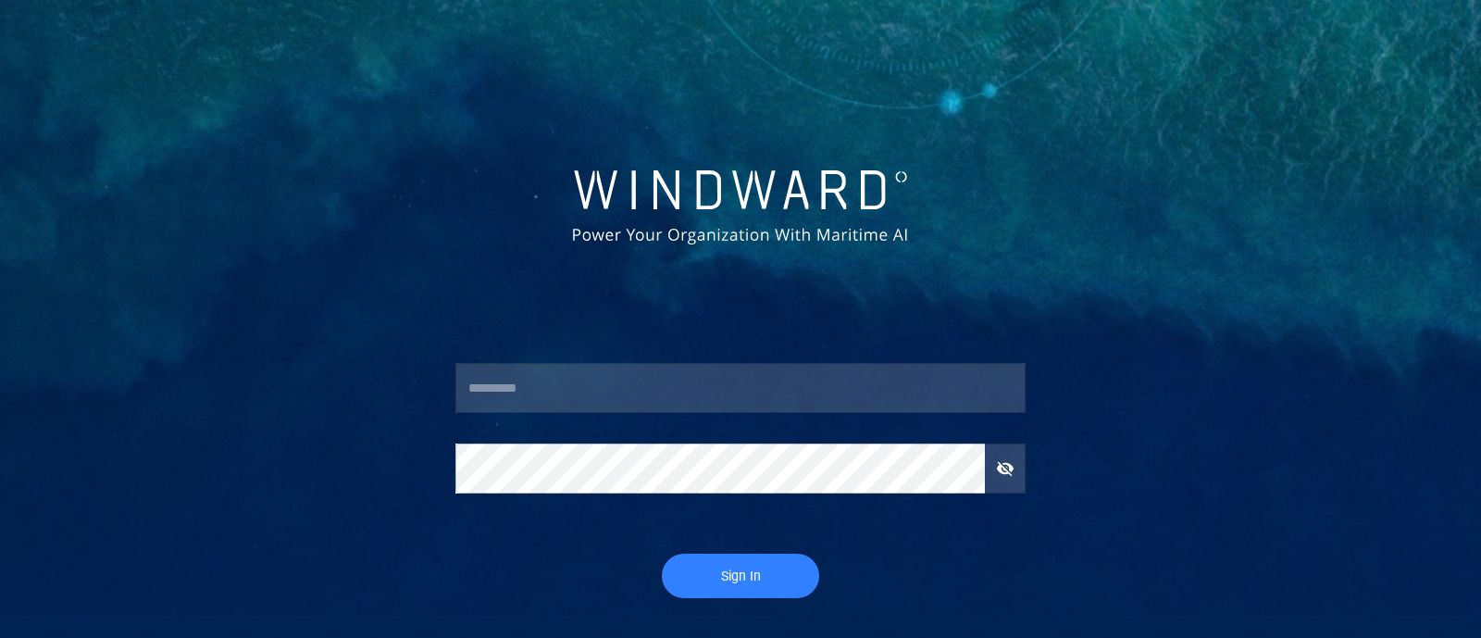
click at [603, 354] on div "​ ​" at bounding box center [741, 443] width 600 height 191
click at [621, 381] on input "text" at bounding box center [740, 388] width 570 height 50
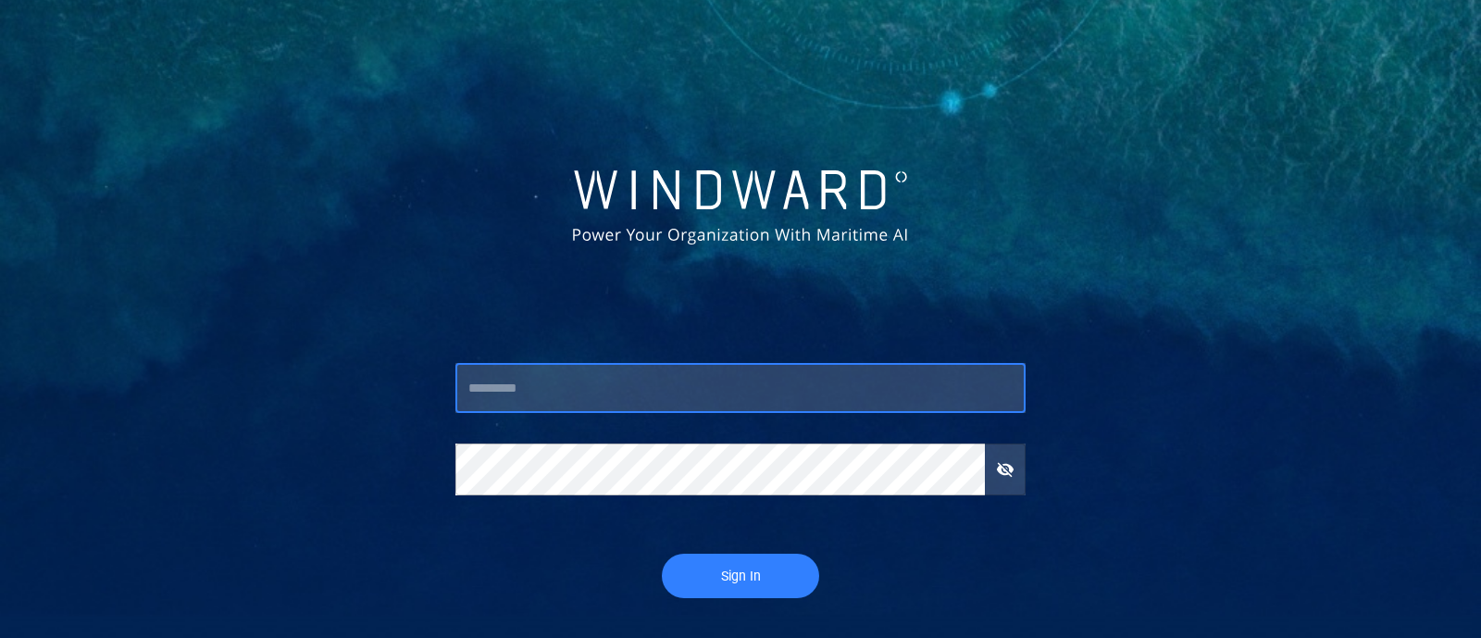
type input "******"
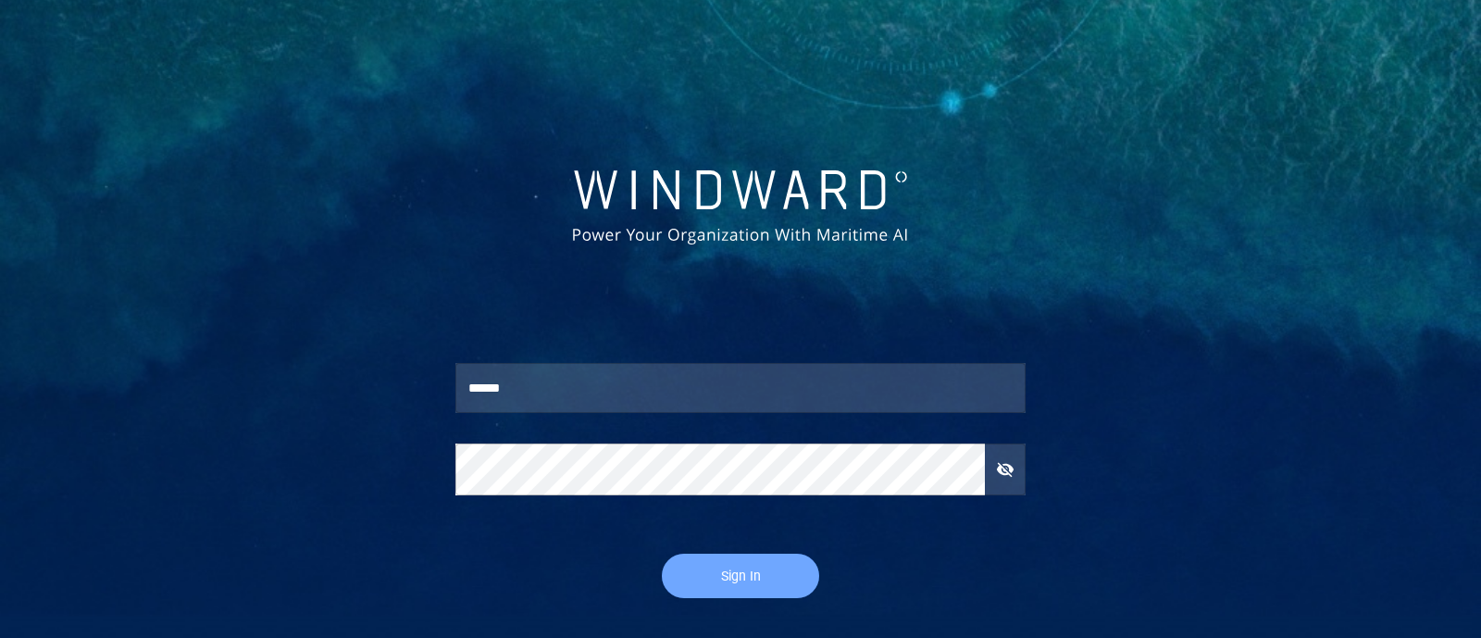
click at [737, 579] on span "Sign In" at bounding box center [740, 576] width 120 height 23
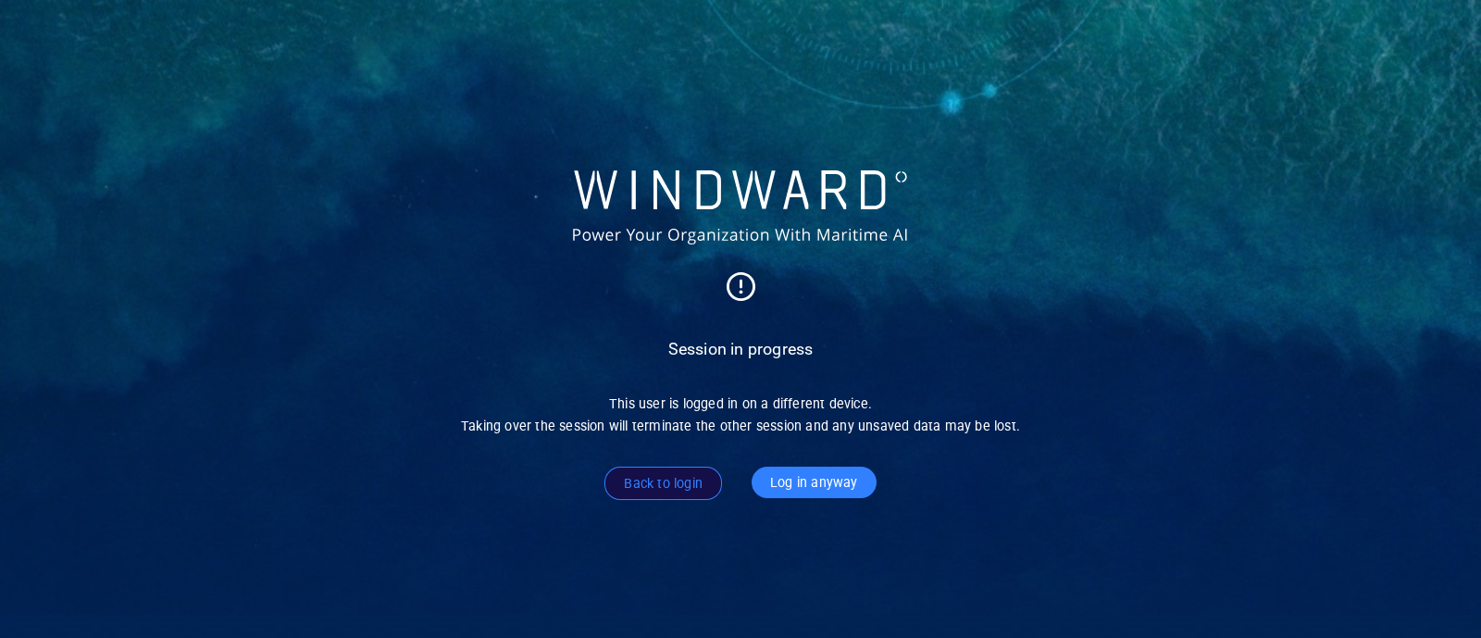
click at [845, 478] on span "Log in anyway" at bounding box center [814, 482] width 88 height 23
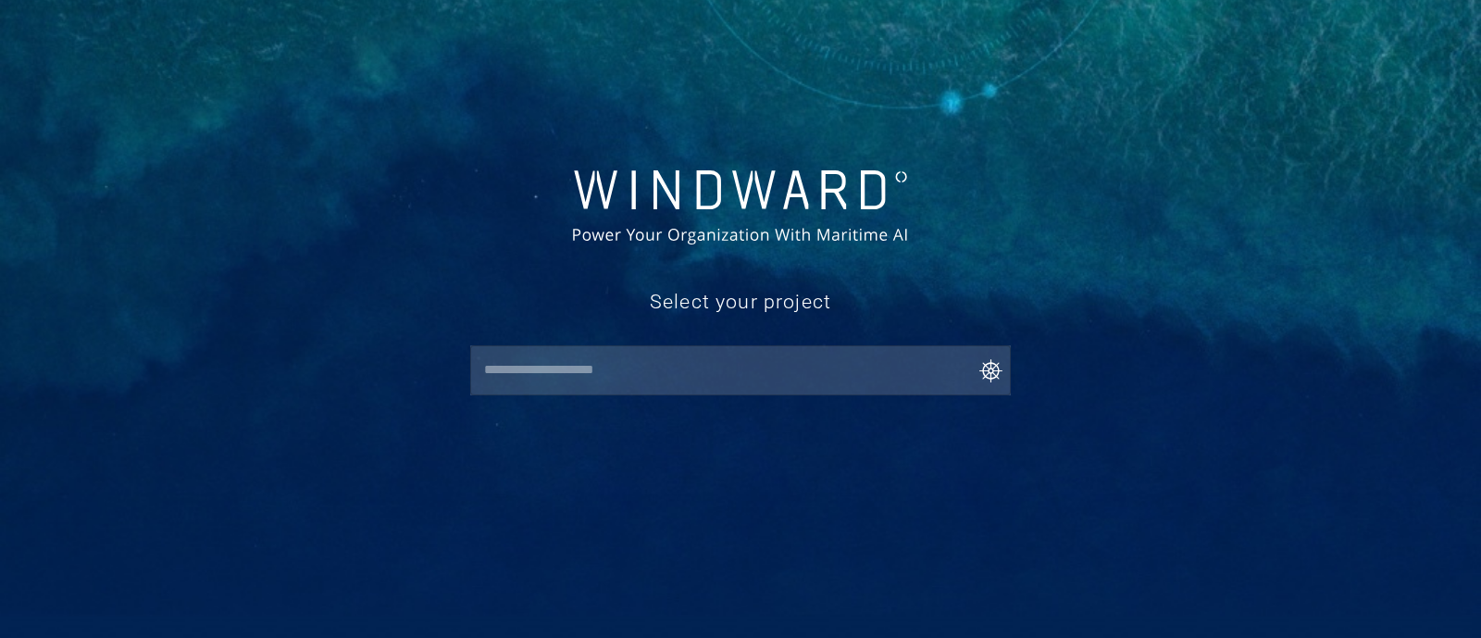
click at [824, 371] on input "text" at bounding box center [745, 370] width 532 height 33
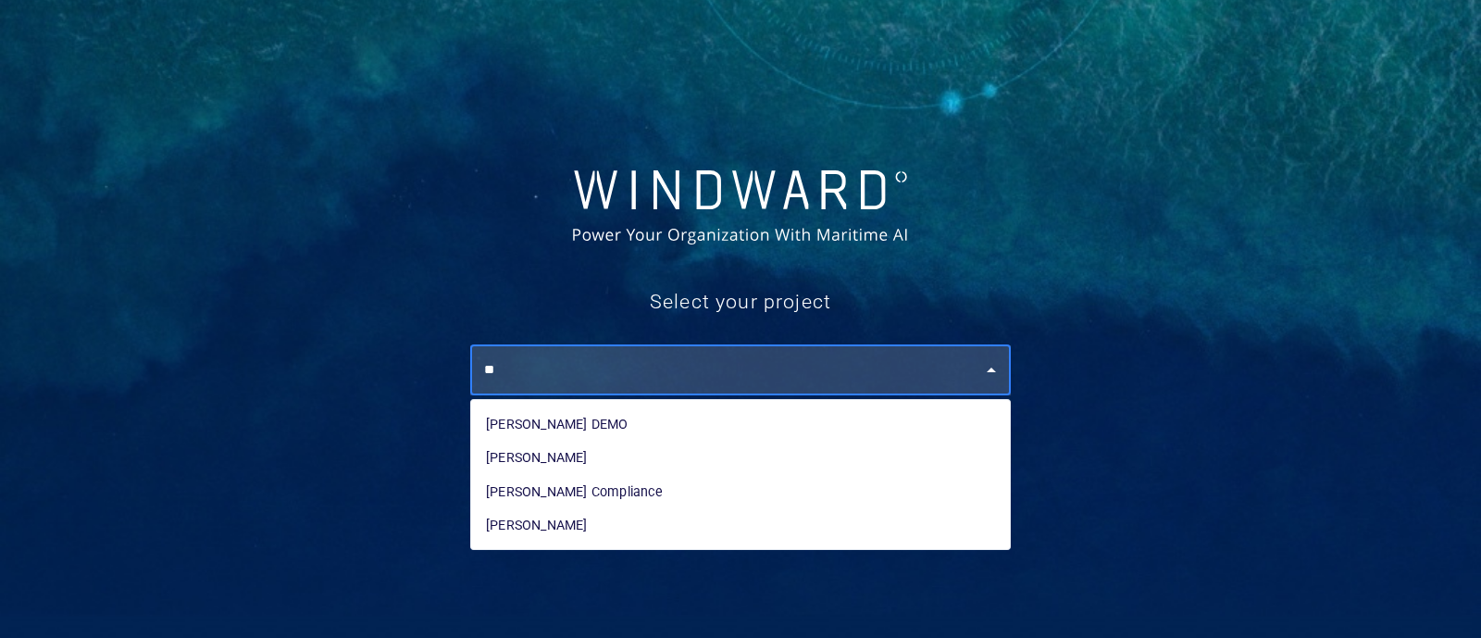
type input "*"
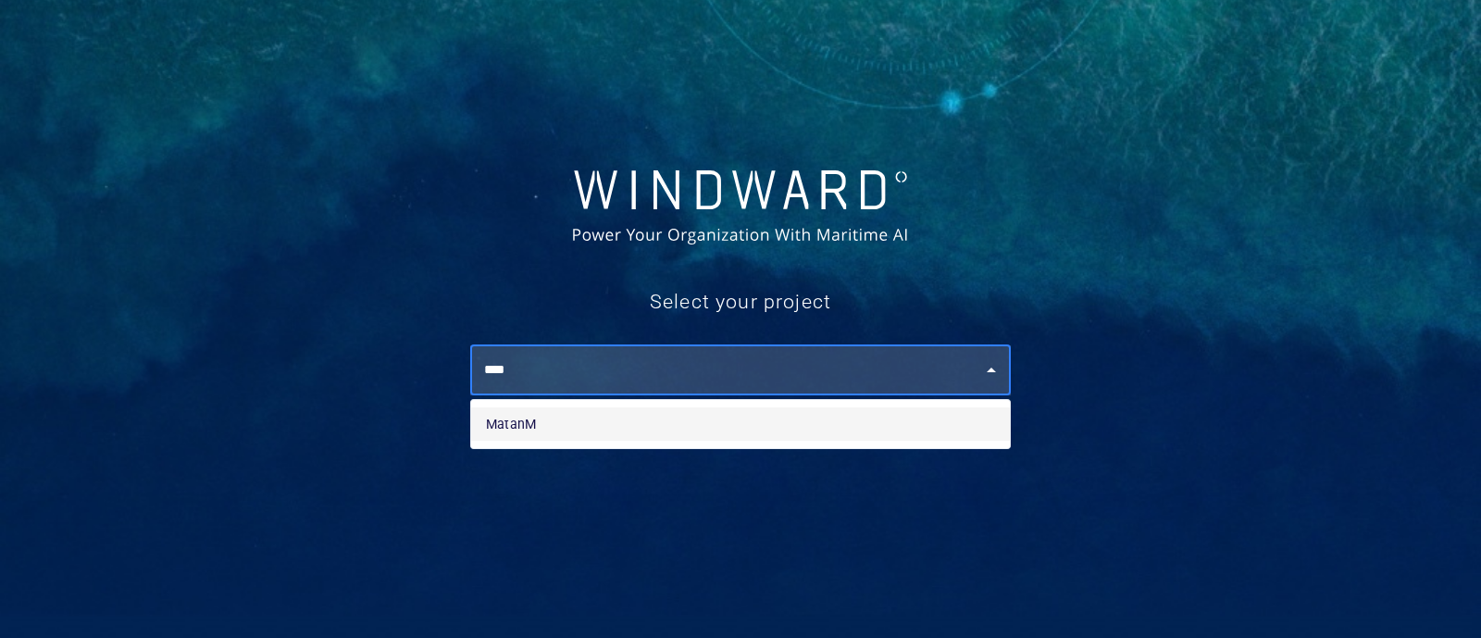
click at [759, 417] on li "MatanM" at bounding box center [740, 423] width 539 height 33
type input "******"
